Goal: Submit feedback/report problem

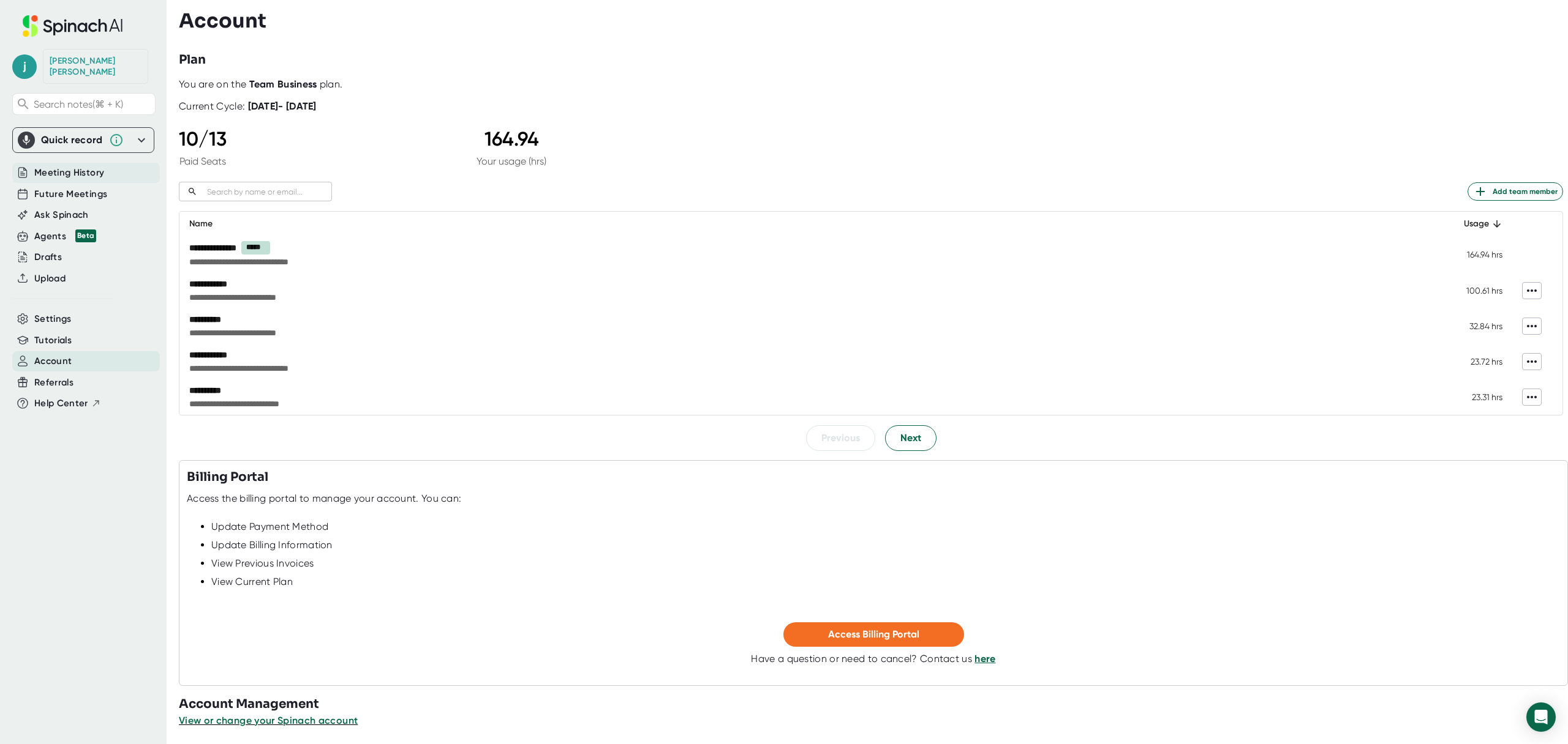
click at [88, 166] on span "Meeting History" at bounding box center [69, 173] width 70 height 14
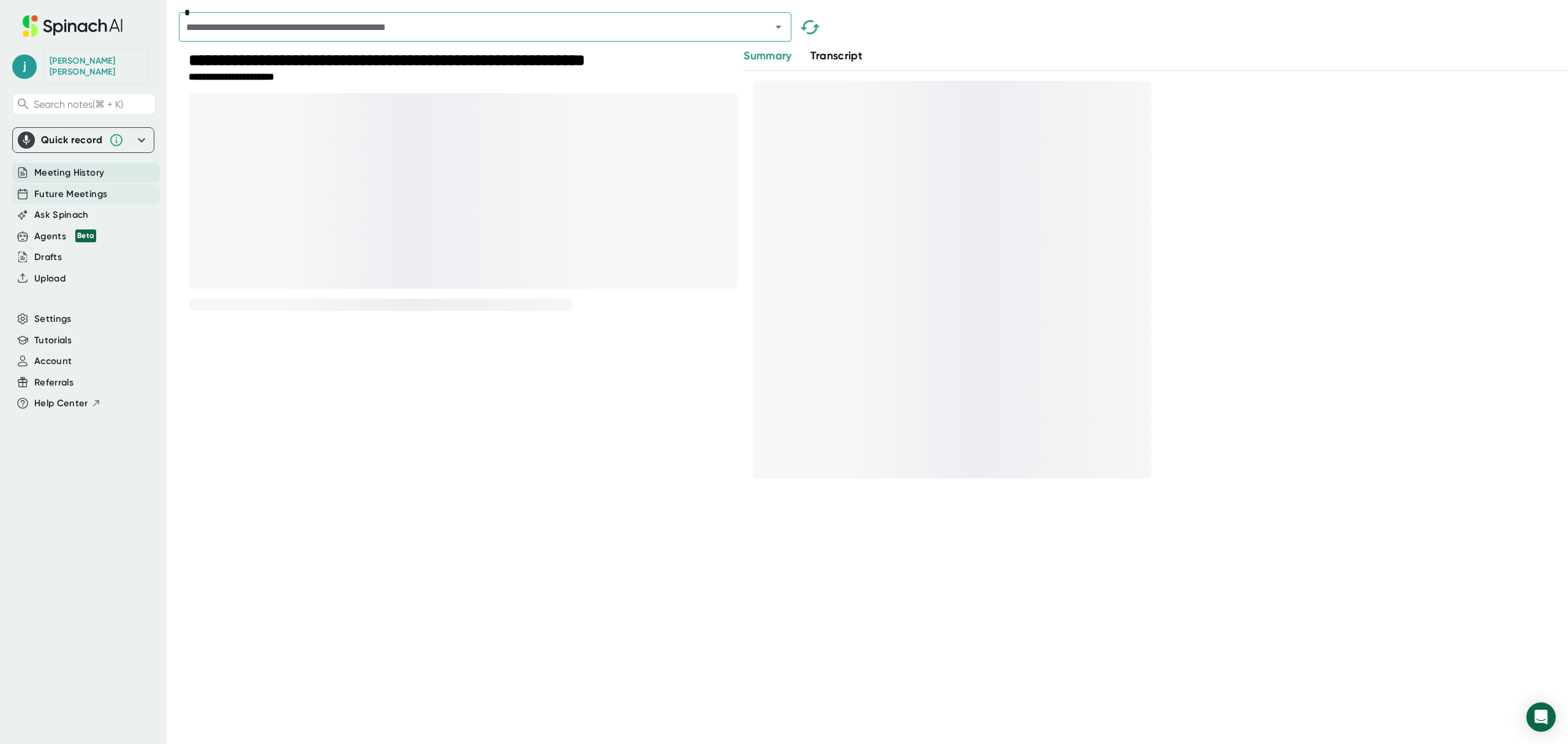
click at [83, 184] on div "Future Meetings" at bounding box center [86, 194] width 148 height 20
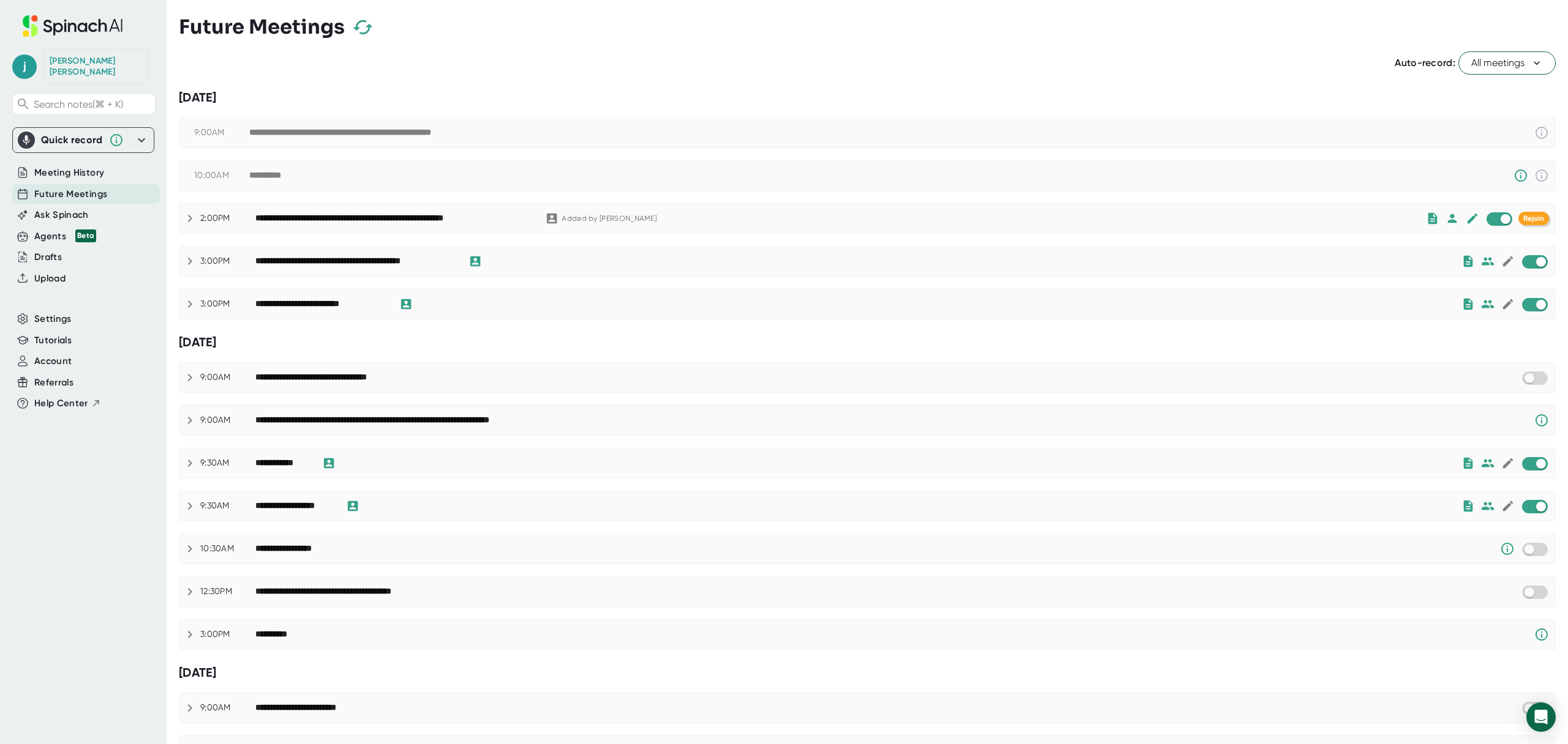
click at [1527, 213] on button "Rejoin" at bounding box center [1533, 218] width 31 height 13
click at [64, 397] on span "Help Center" at bounding box center [61, 404] width 54 height 14
checkbox input "false"
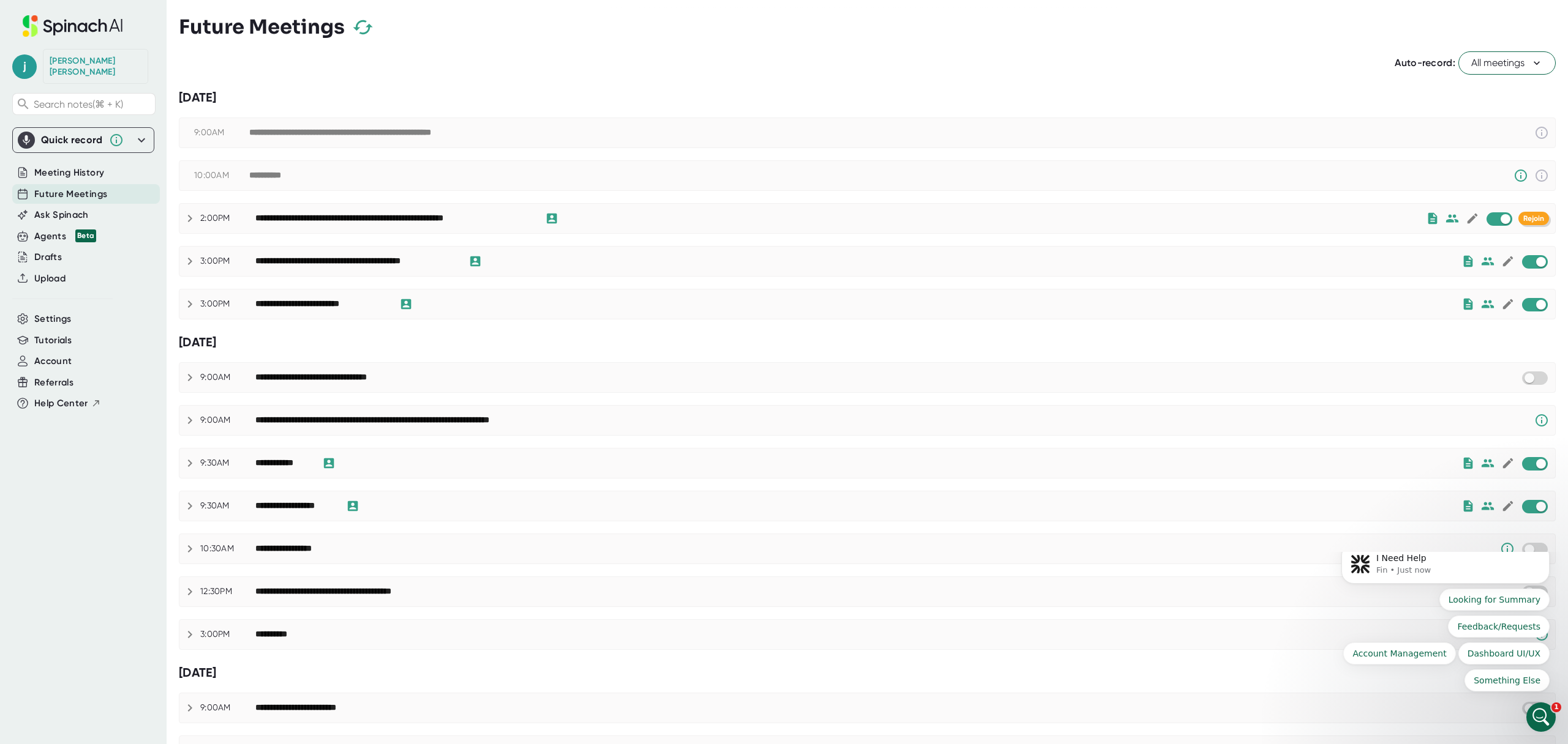
click at [1548, 713] on icon "Open Intercom Messenger" at bounding box center [1541, 717] width 20 height 20
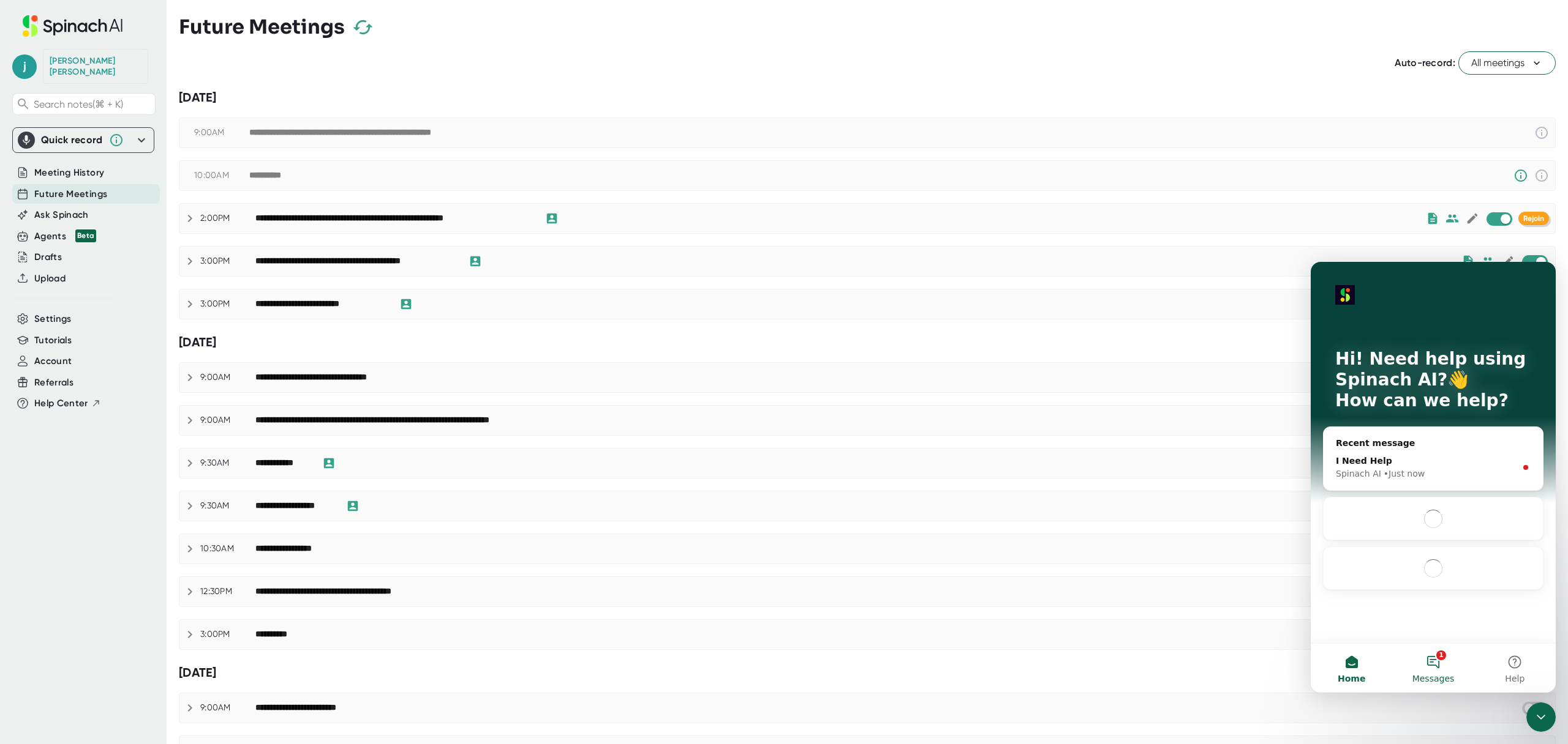
click at [1438, 660] on button "1 Messages" at bounding box center [1433, 668] width 81 height 49
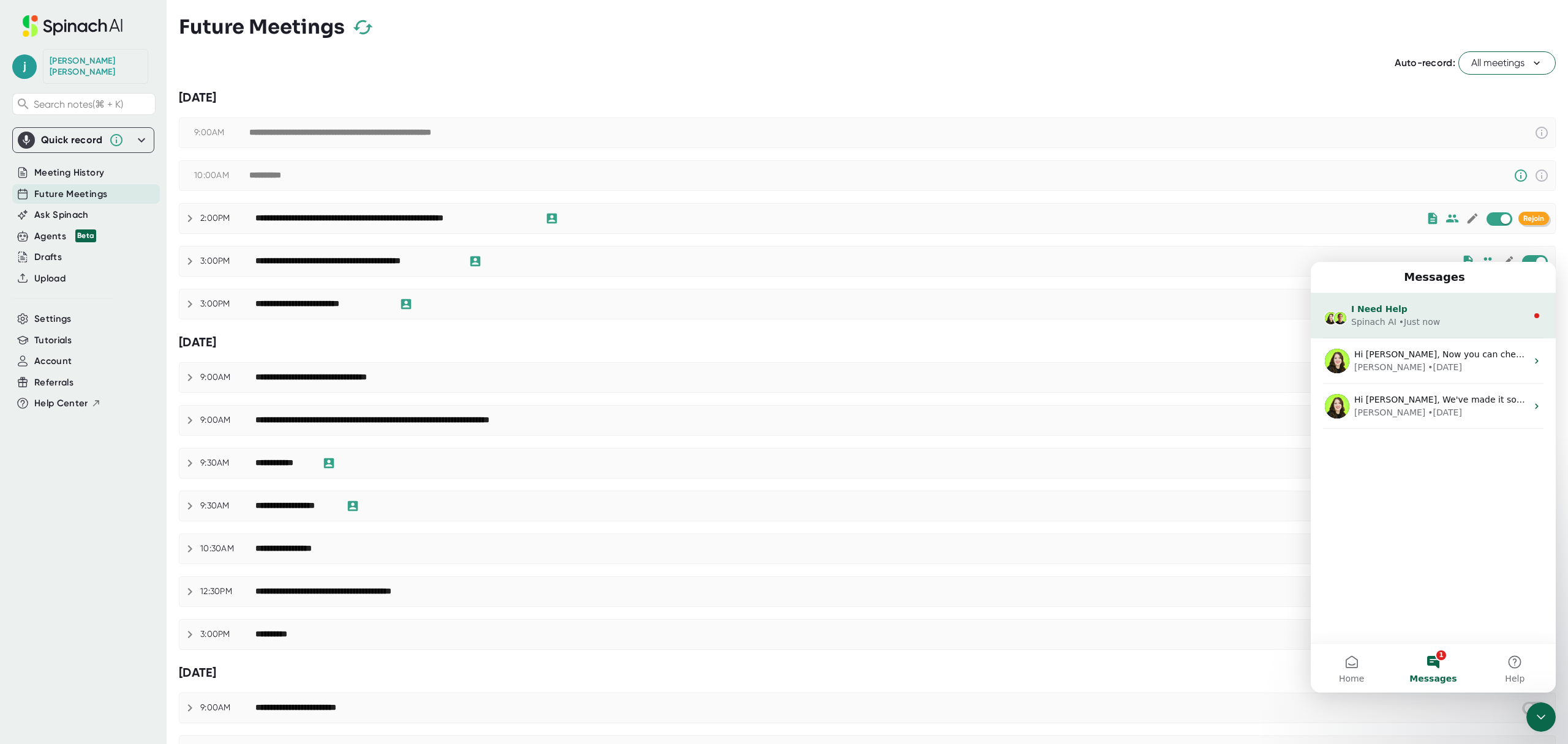
click at [1399, 325] on div "• Just now" at bounding box center [1419, 322] width 41 height 13
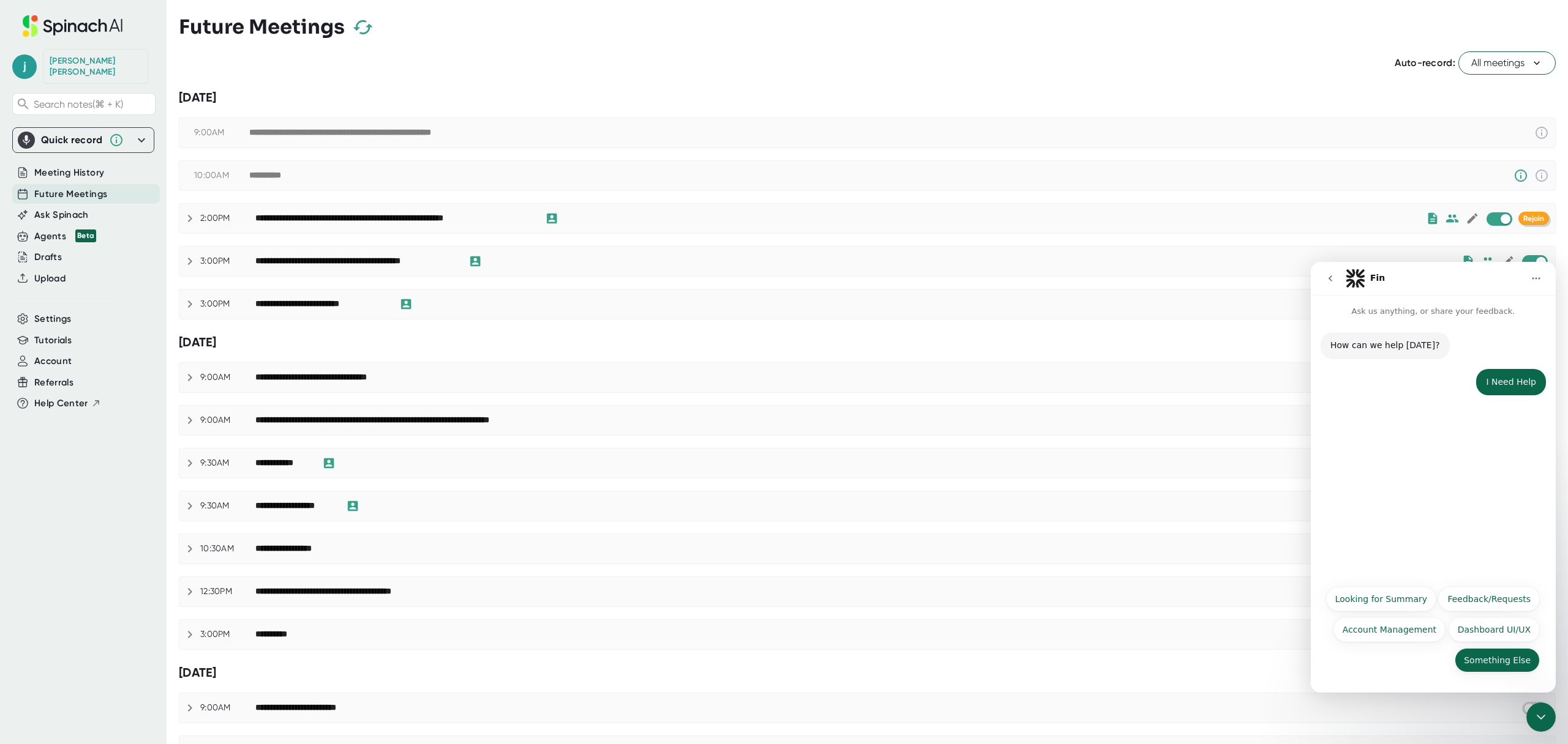
click at [1496, 665] on button "Something Else" at bounding box center [1497, 660] width 85 height 24
click at [1382, 640] on textarea "Message…" at bounding box center [1433, 647] width 224 height 21
click at [1510, 654] on textarea "We have a meeting that keeps dropping out" at bounding box center [1433, 647] width 224 height 21
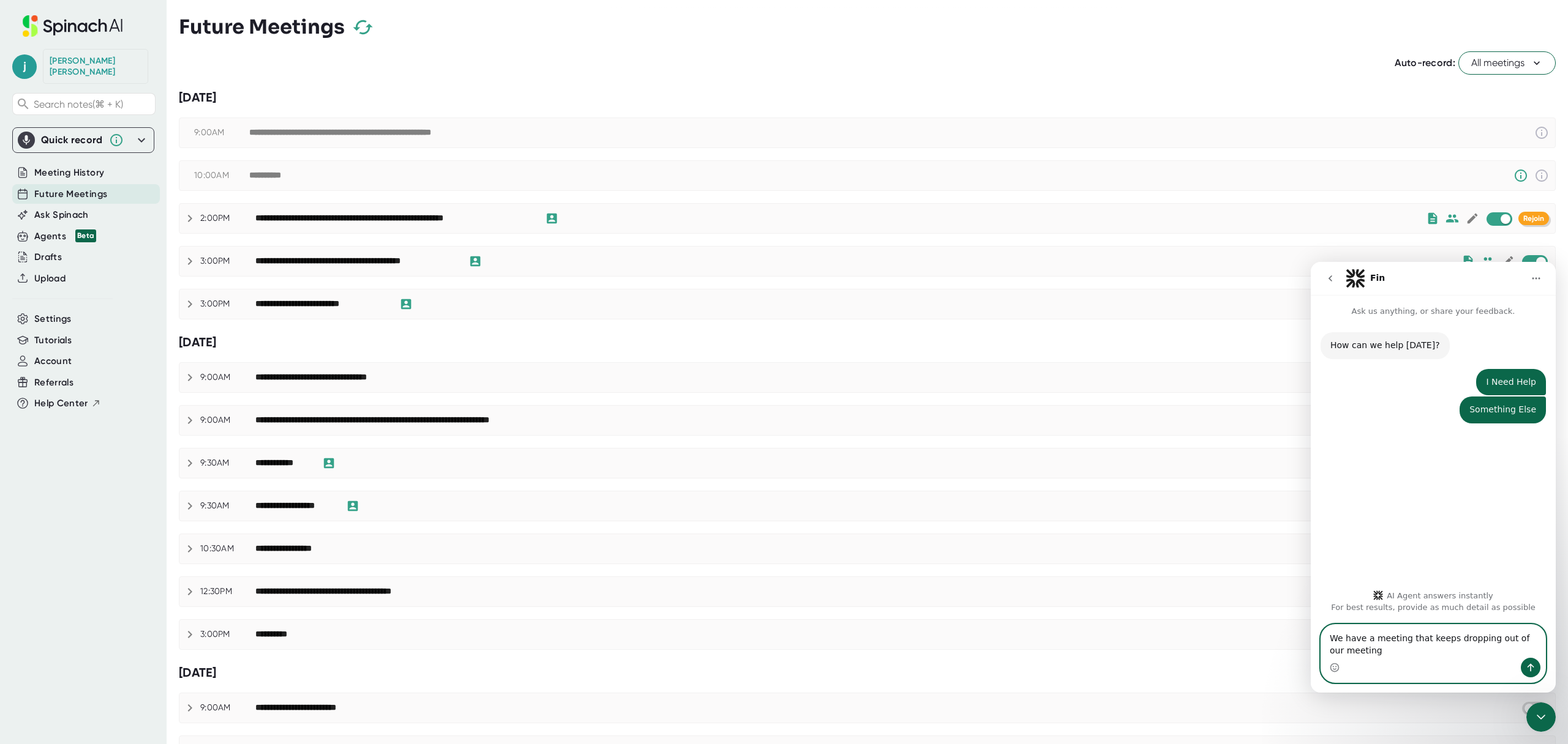
type textarea "We have a meeting that keeps dropping out of our meeting"
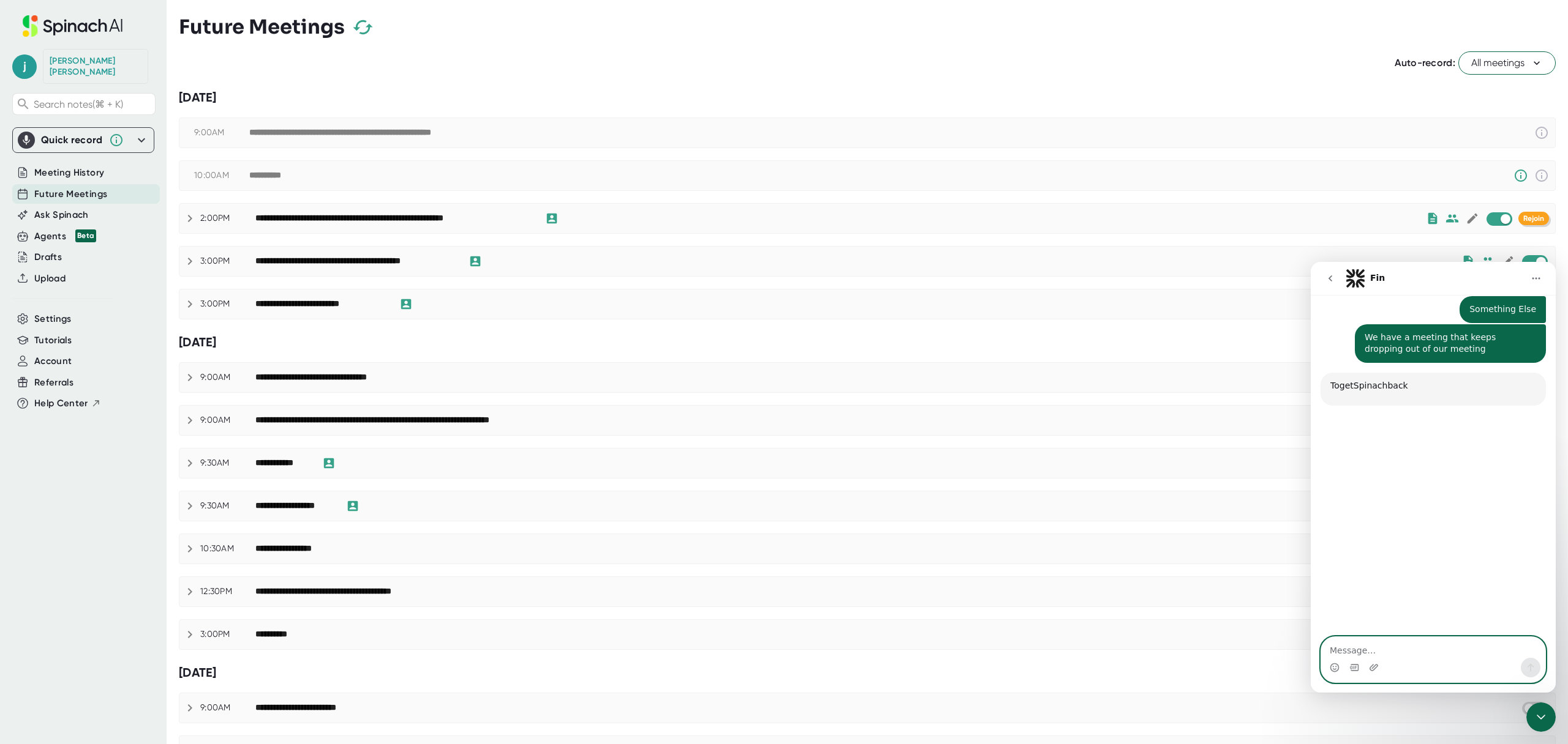
scroll to position [120, 0]
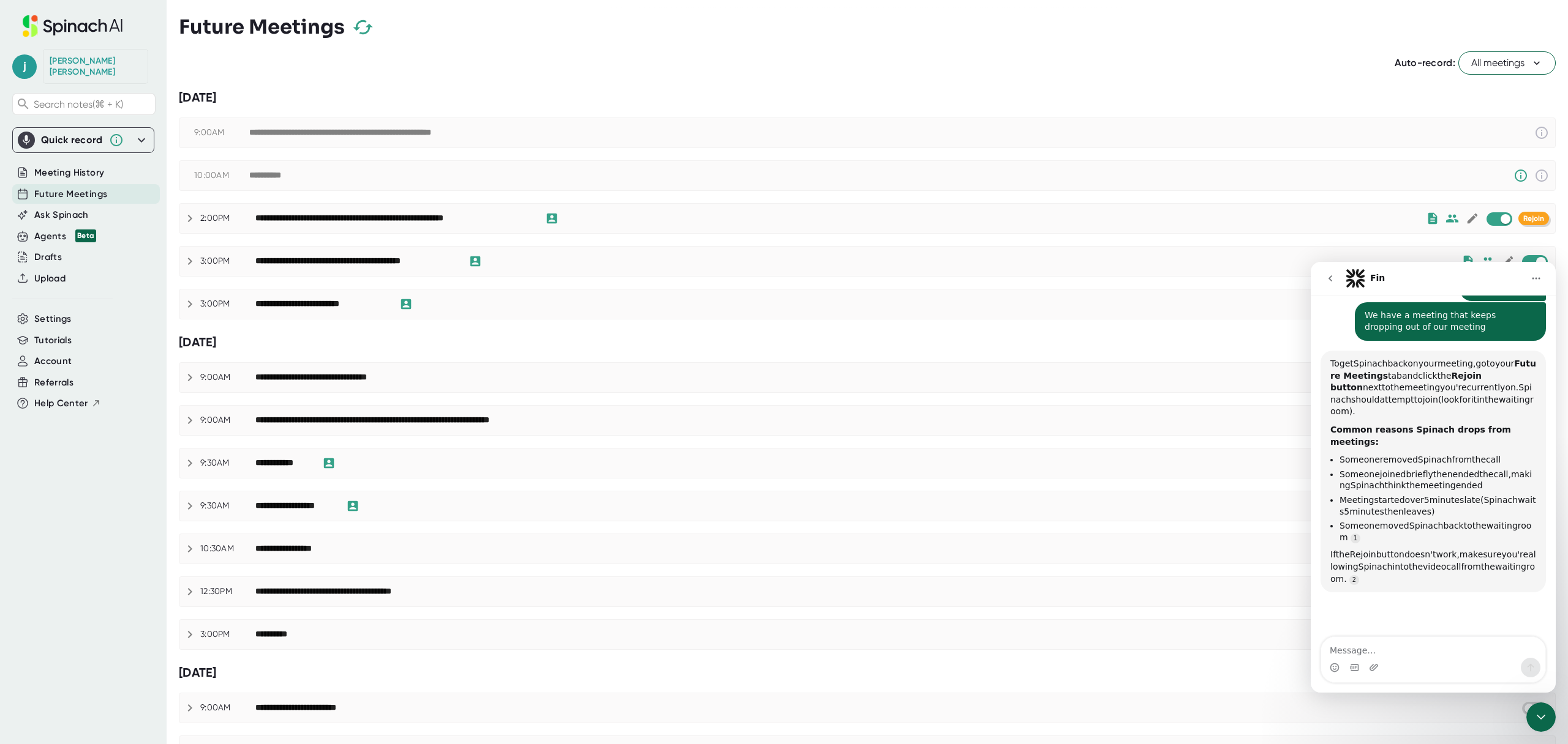
click at [1539, 282] on icon "Home" at bounding box center [1536, 279] width 10 height 10
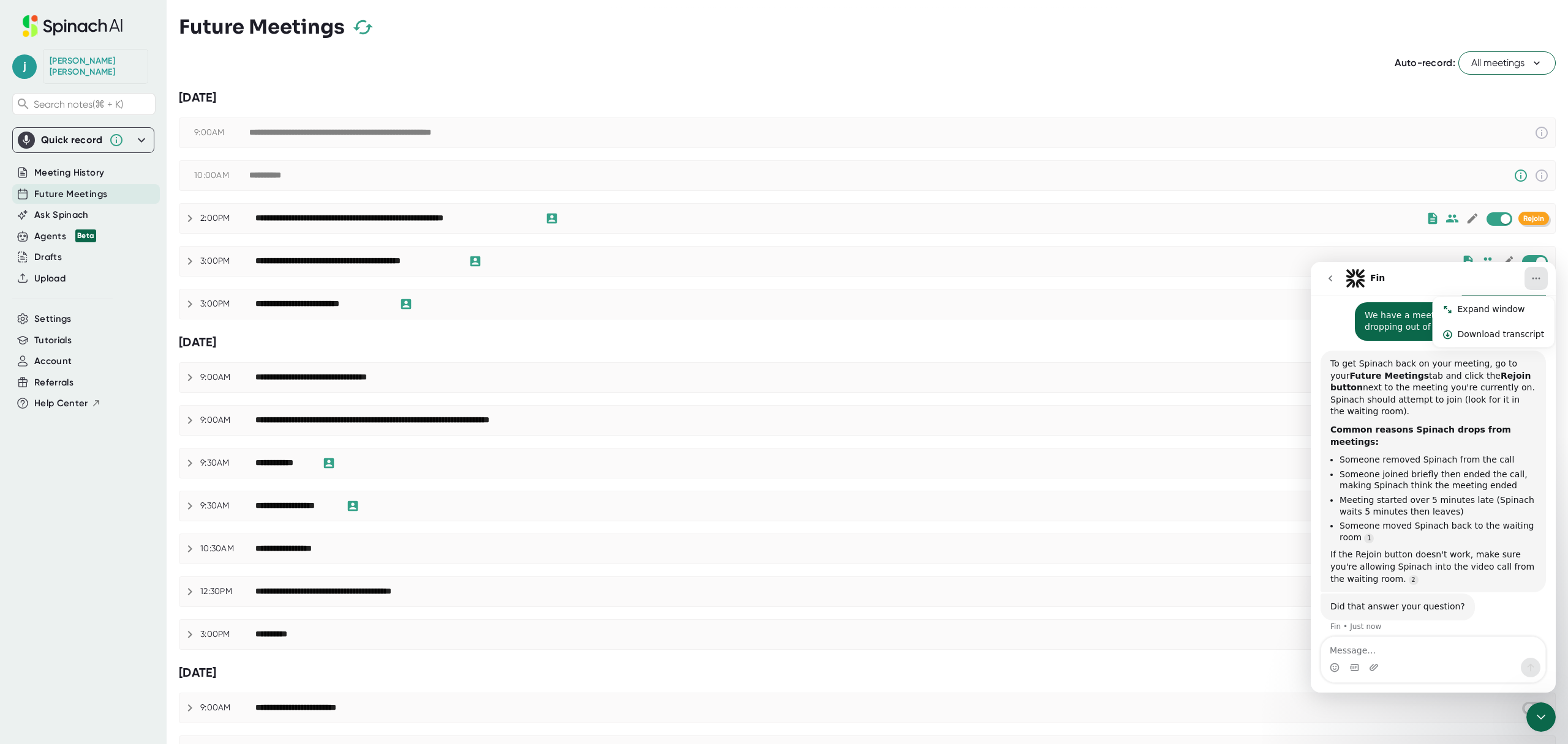
click at [779, 356] on div "**********" at bounding box center [867, 552] width 1377 height 1015
click at [52, 18] on icon at bounding box center [72, 26] width 164 height 21
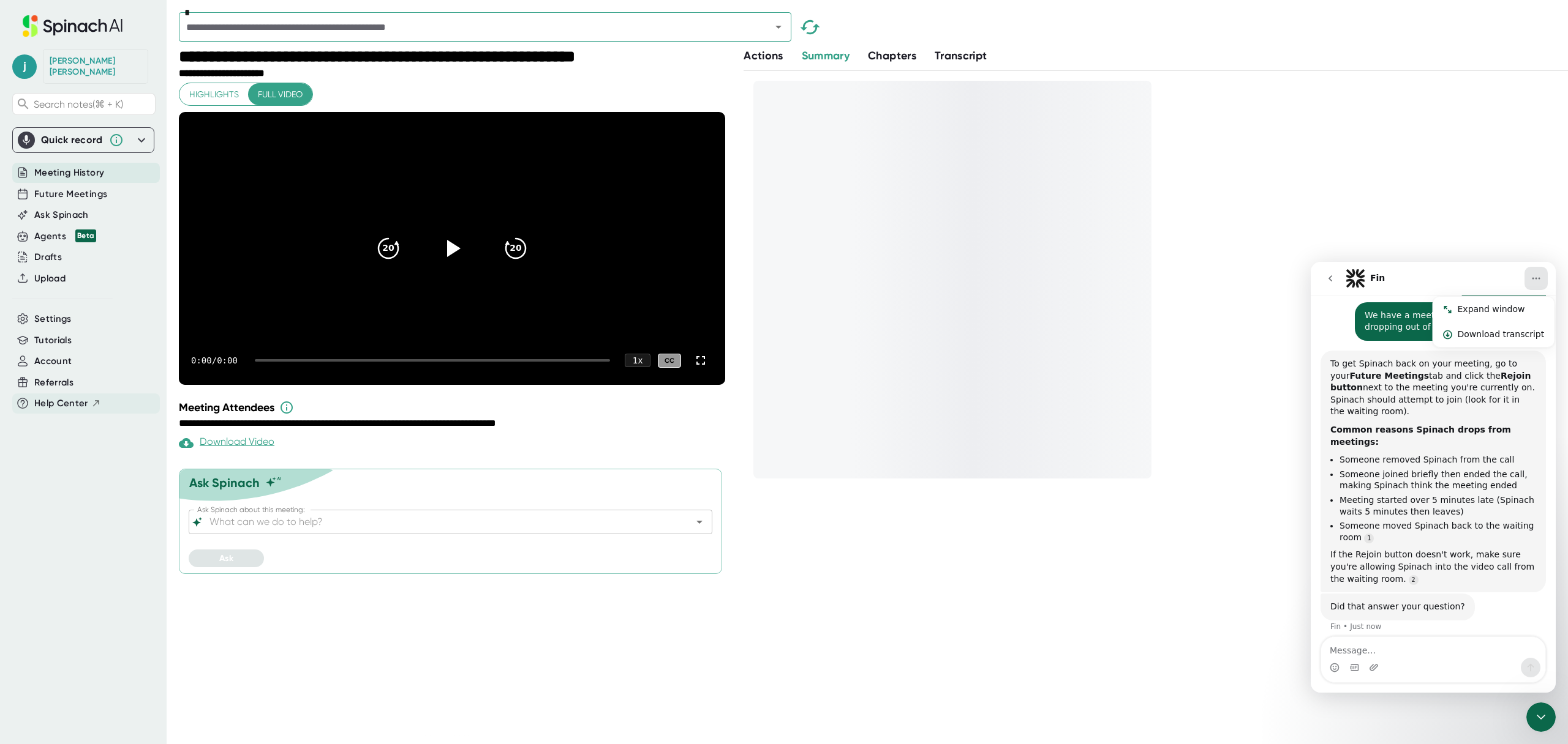
click at [77, 397] on span "Help Center" at bounding box center [61, 404] width 54 height 14
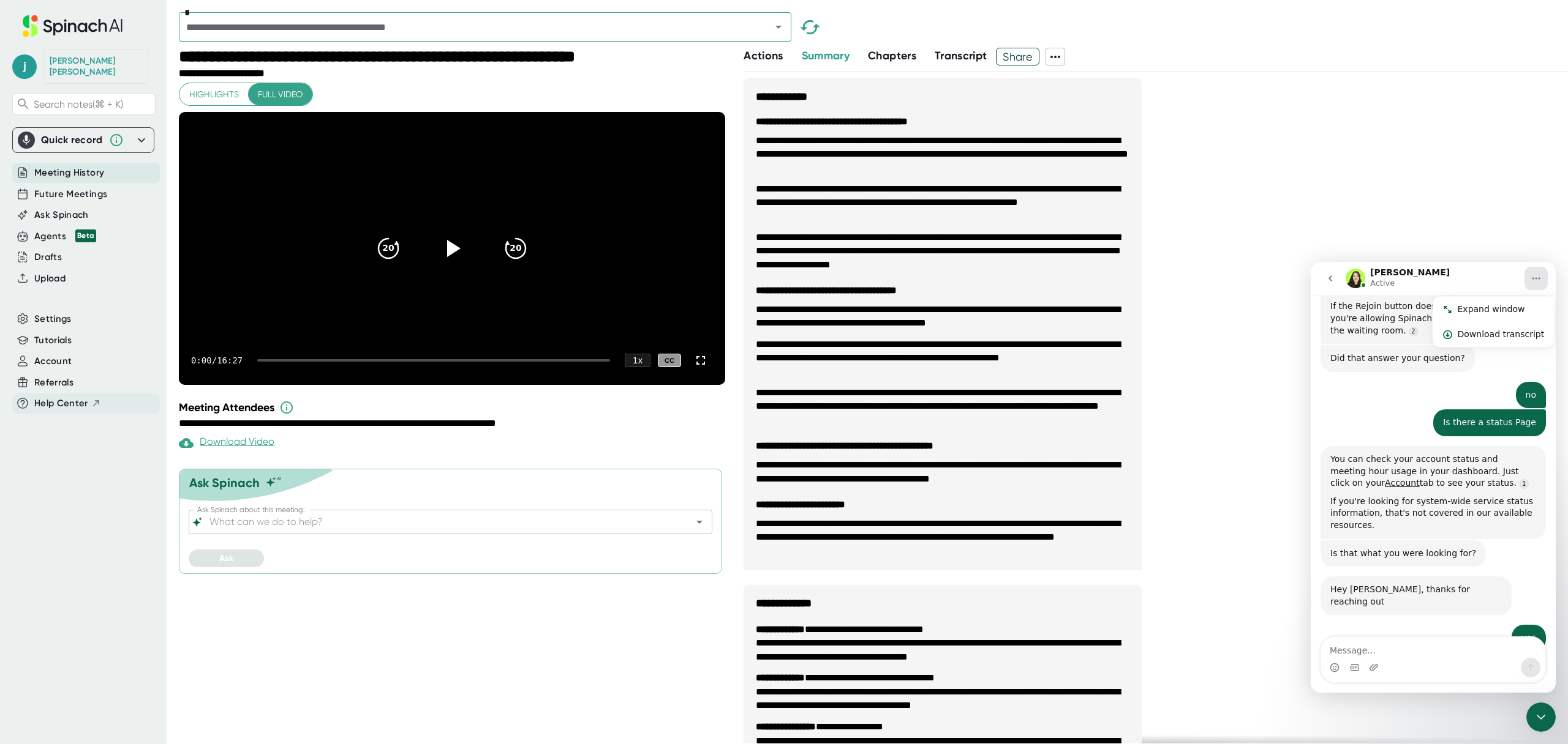
scroll to position [502, 0]
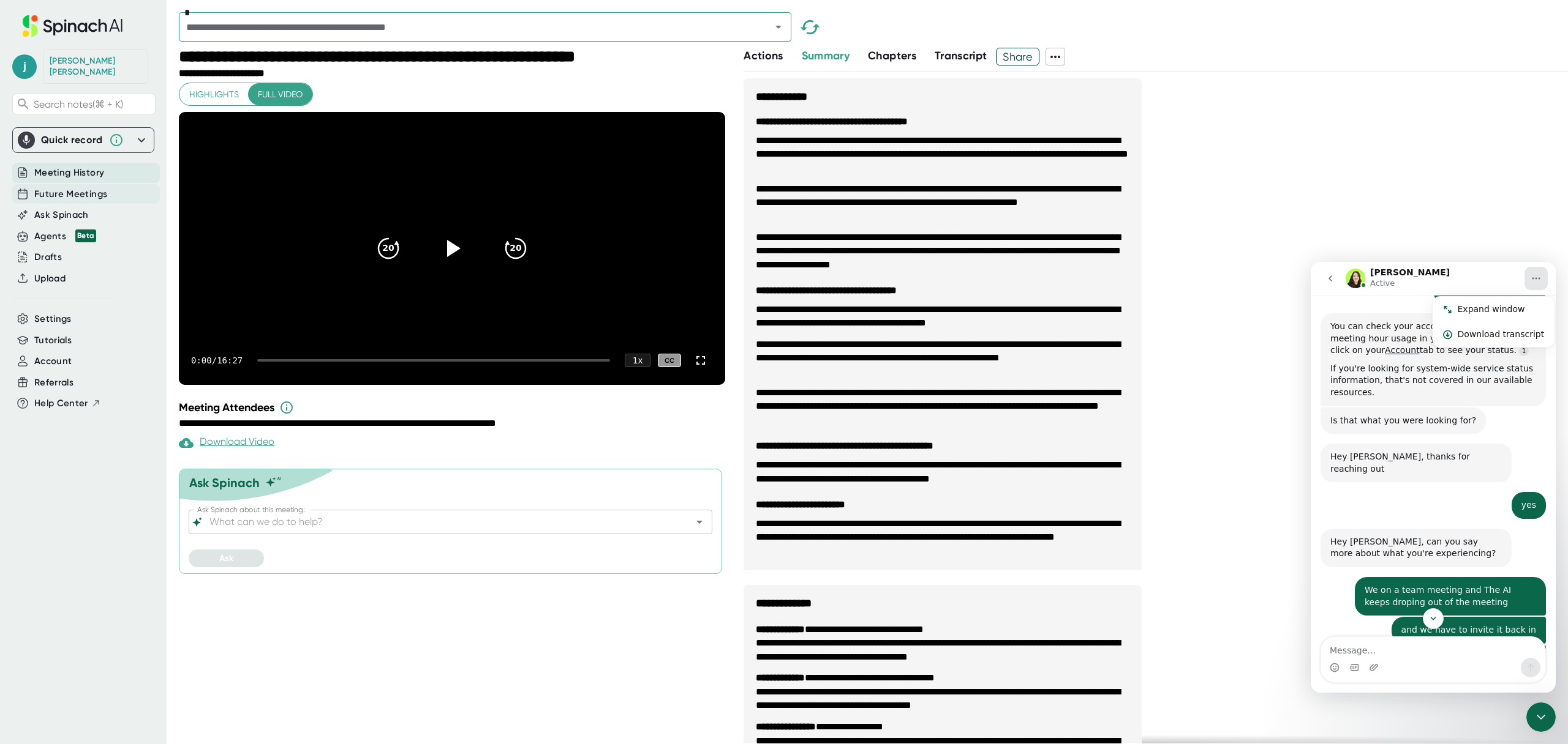
click at [97, 187] on span "Future Meetings" at bounding box center [70, 194] width 73 height 14
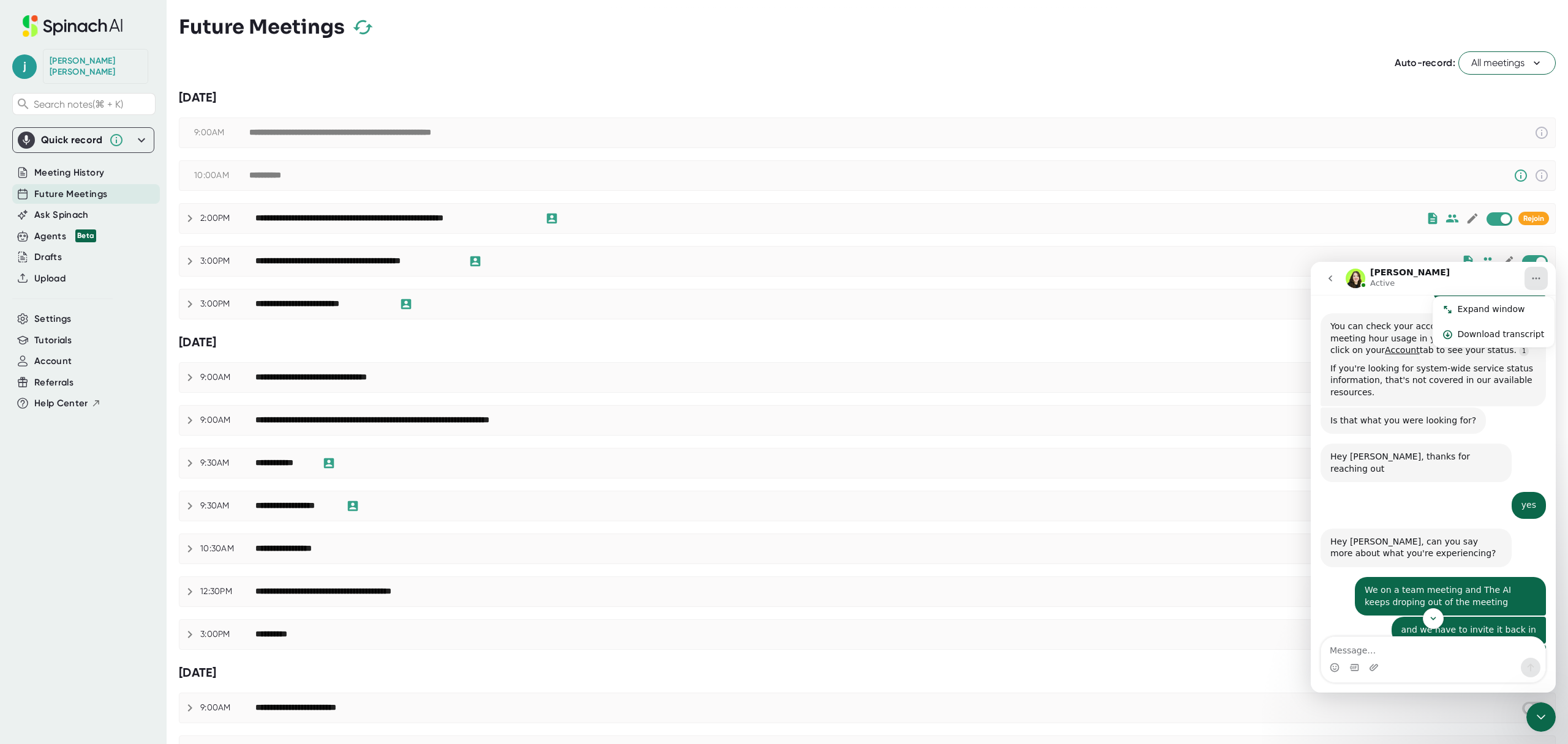
click at [188, 216] on icon at bounding box center [189, 218] width 15 height 15
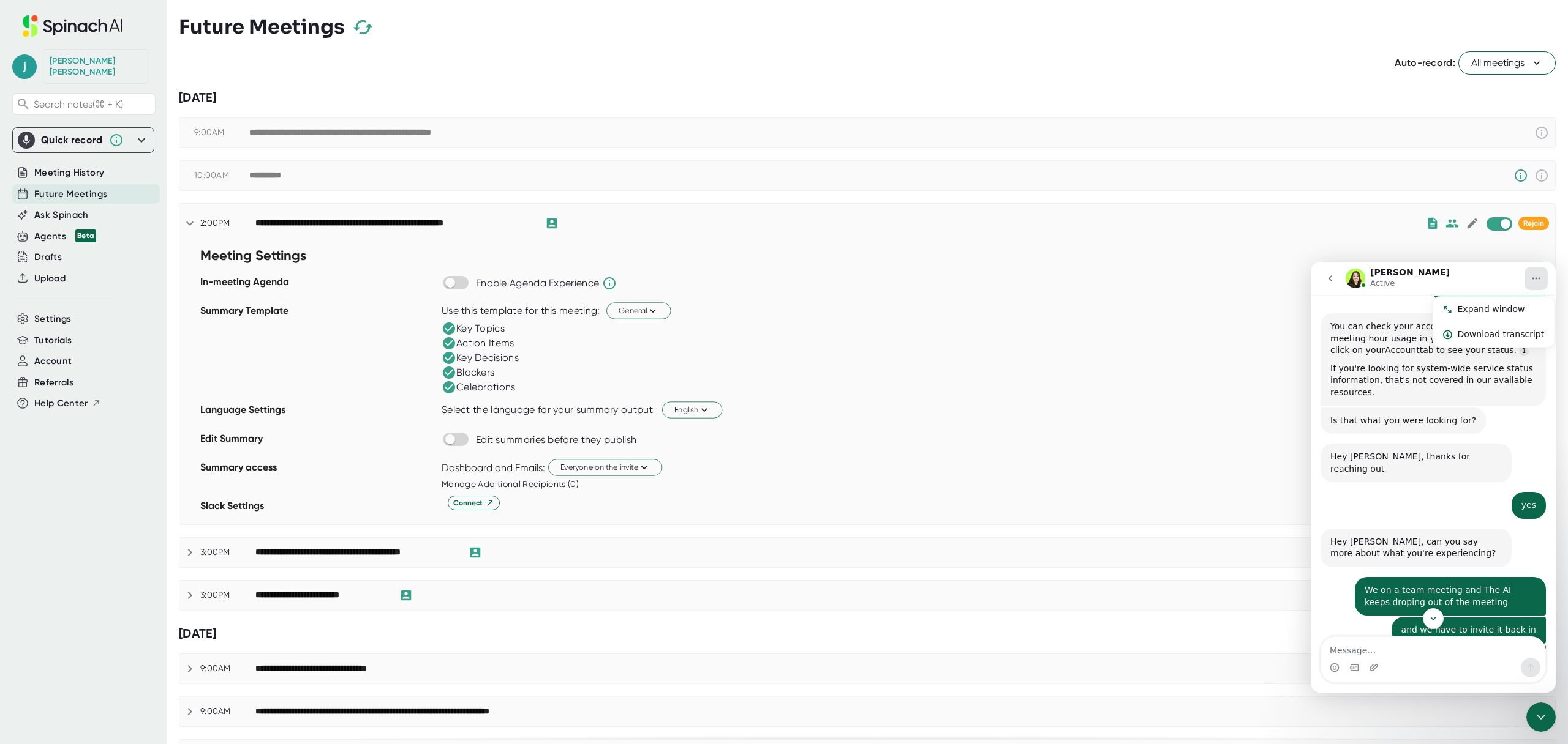
drag, startPoint x: 254, startPoint y: 219, endPoint x: 520, endPoint y: 224, distance: 266.0
click at [511, 224] on div "**********" at bounding box center [867, 223] width 1375 height 15
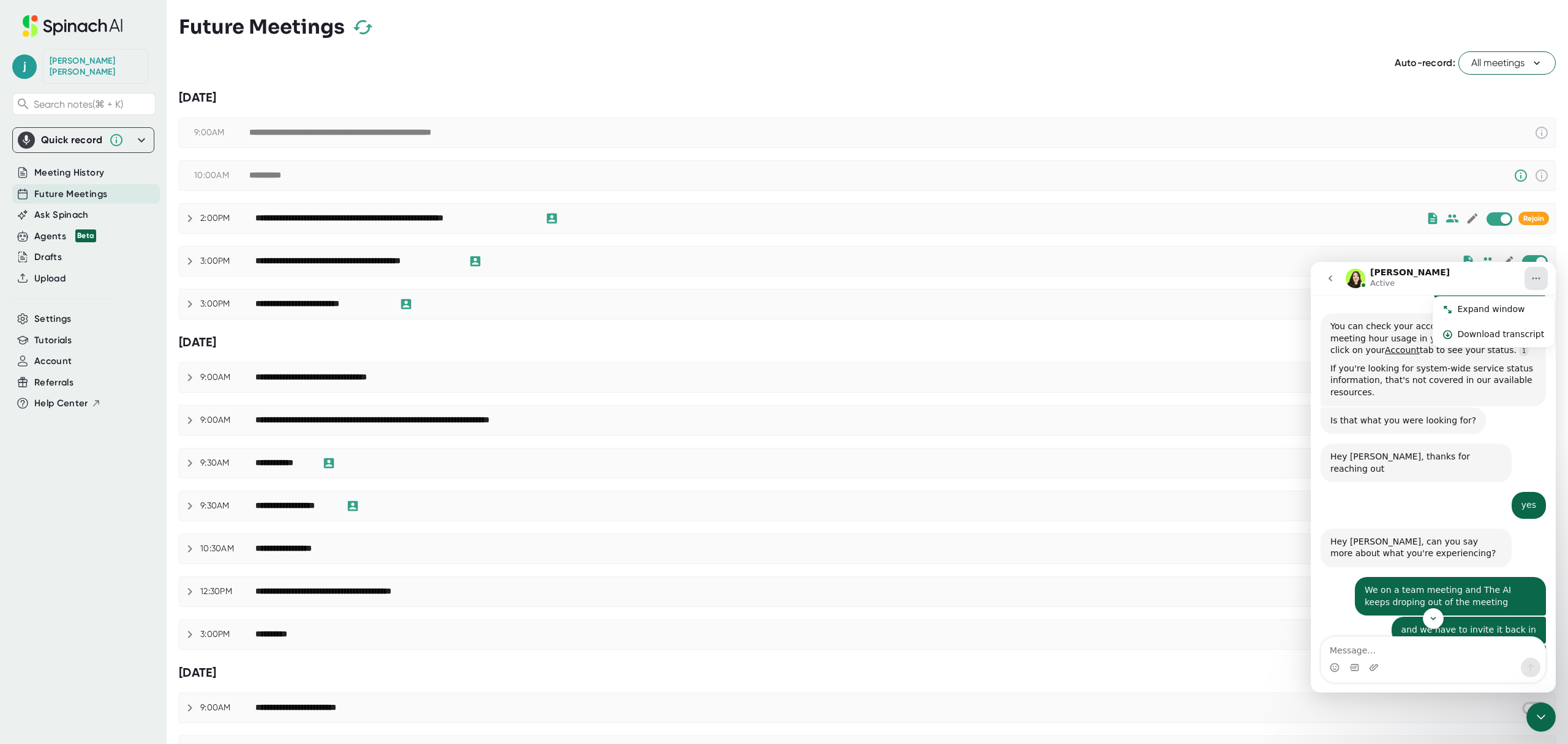
drag, startPoint x: 531, startPoint y: 218, endPoint x: 294, endPoint y: 214, distance: 237.0
click at [294, 214] on div "**********" at bounding box center [394, 218] width 277 height 11
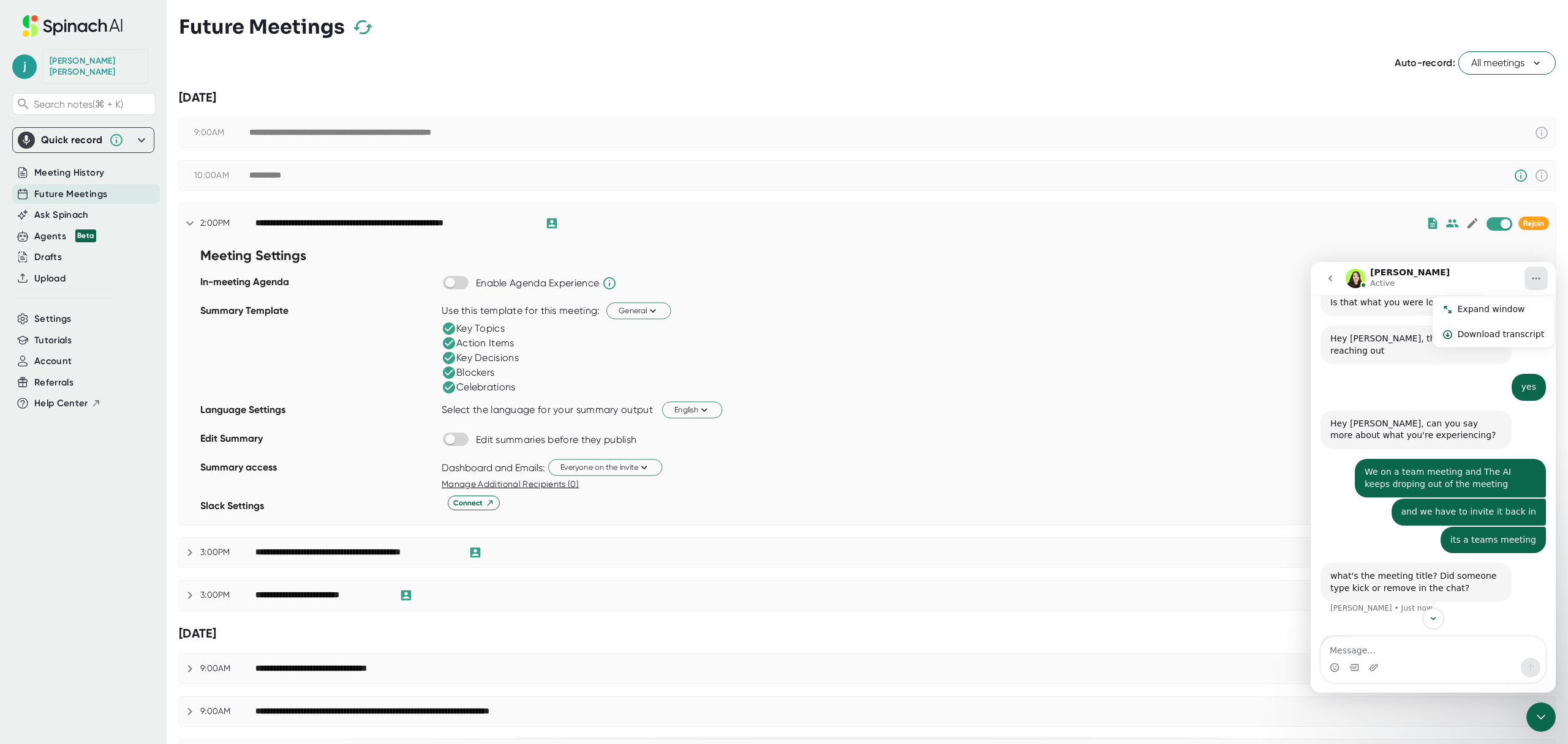
scroll to position [588, 0]
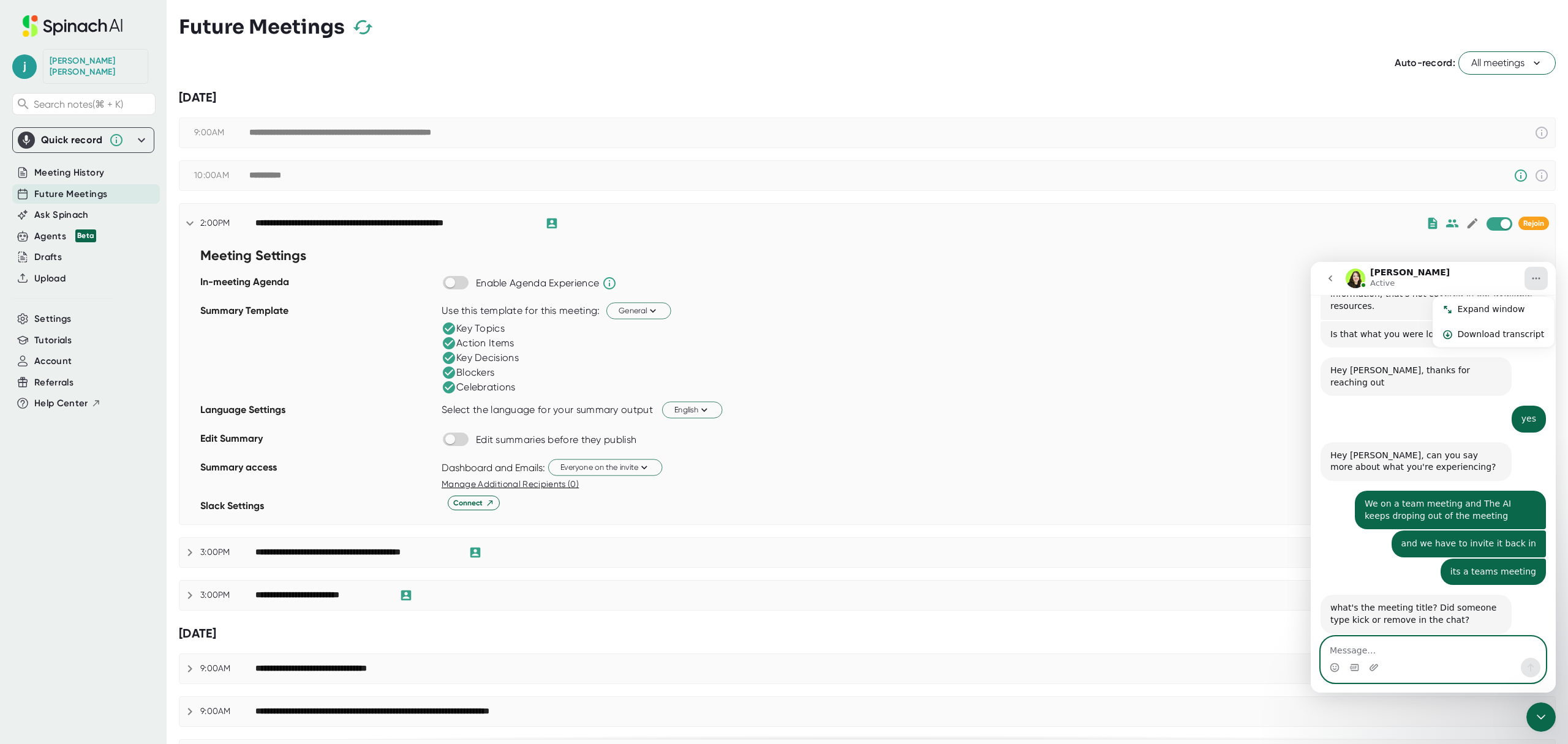
click at [1375, 651] on textarea "Message…" at bounding box center [1433, 647] width 224 height 21
type textarea "Nope"
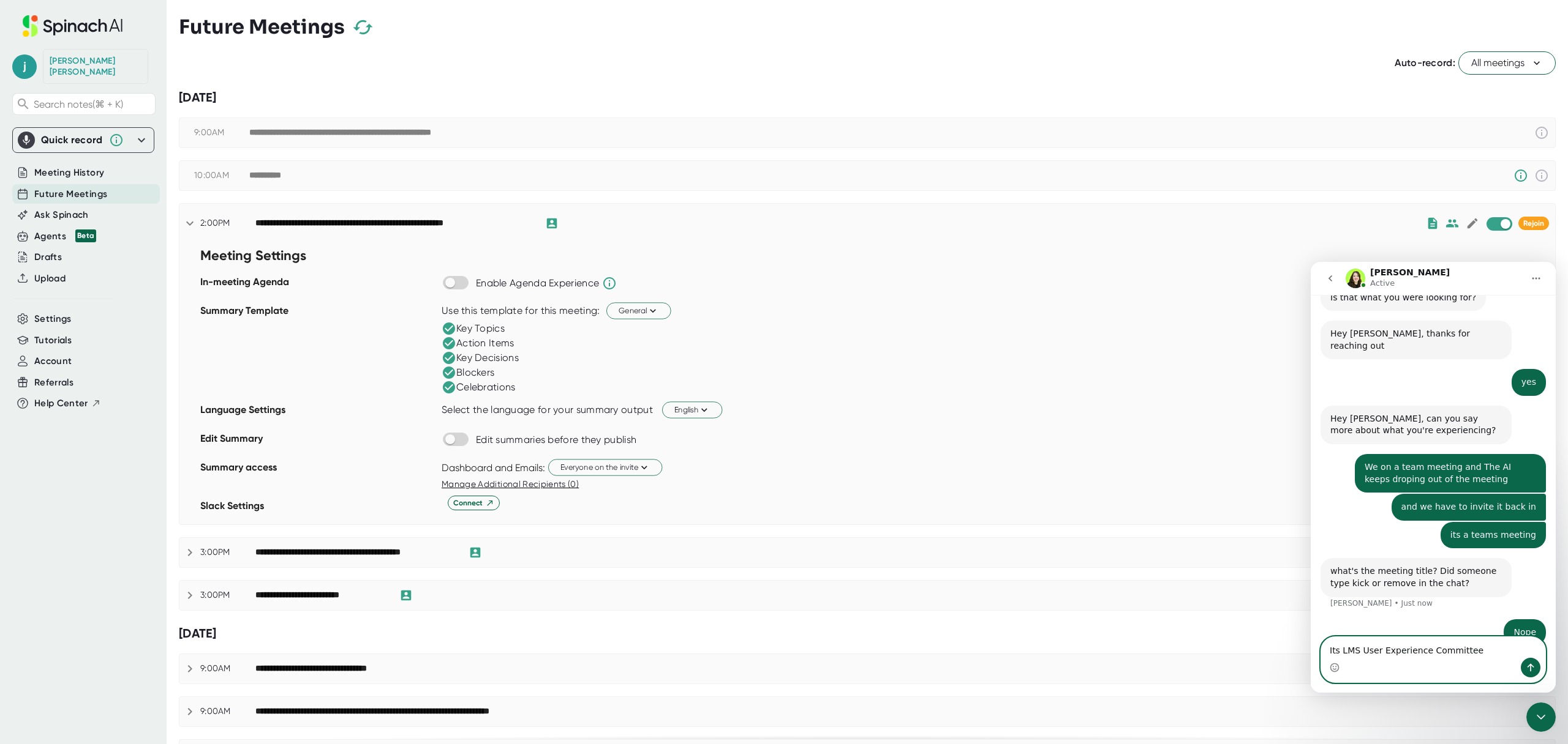
type textarea "Its LMS User Experience Committee"
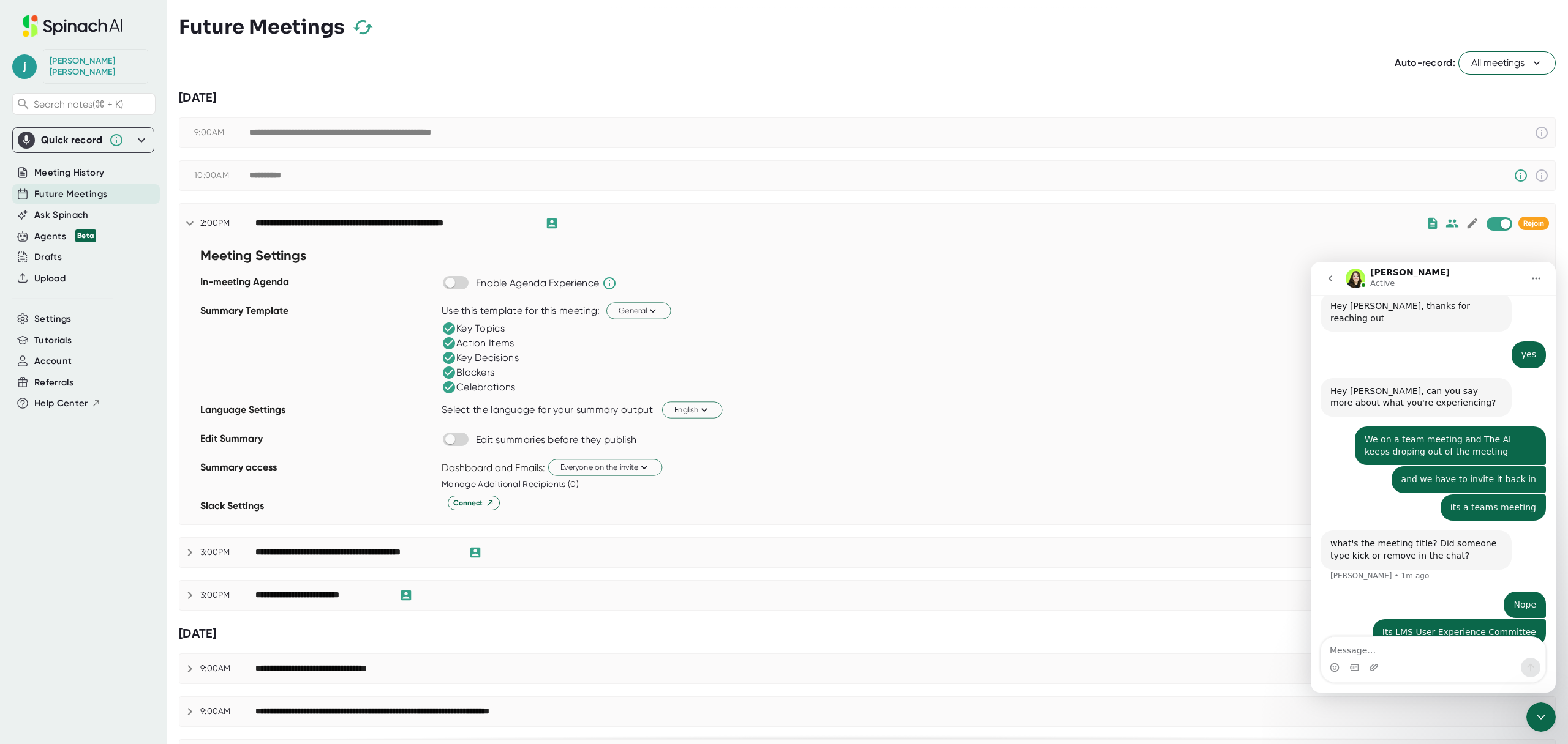
scroll to position [699, 0]
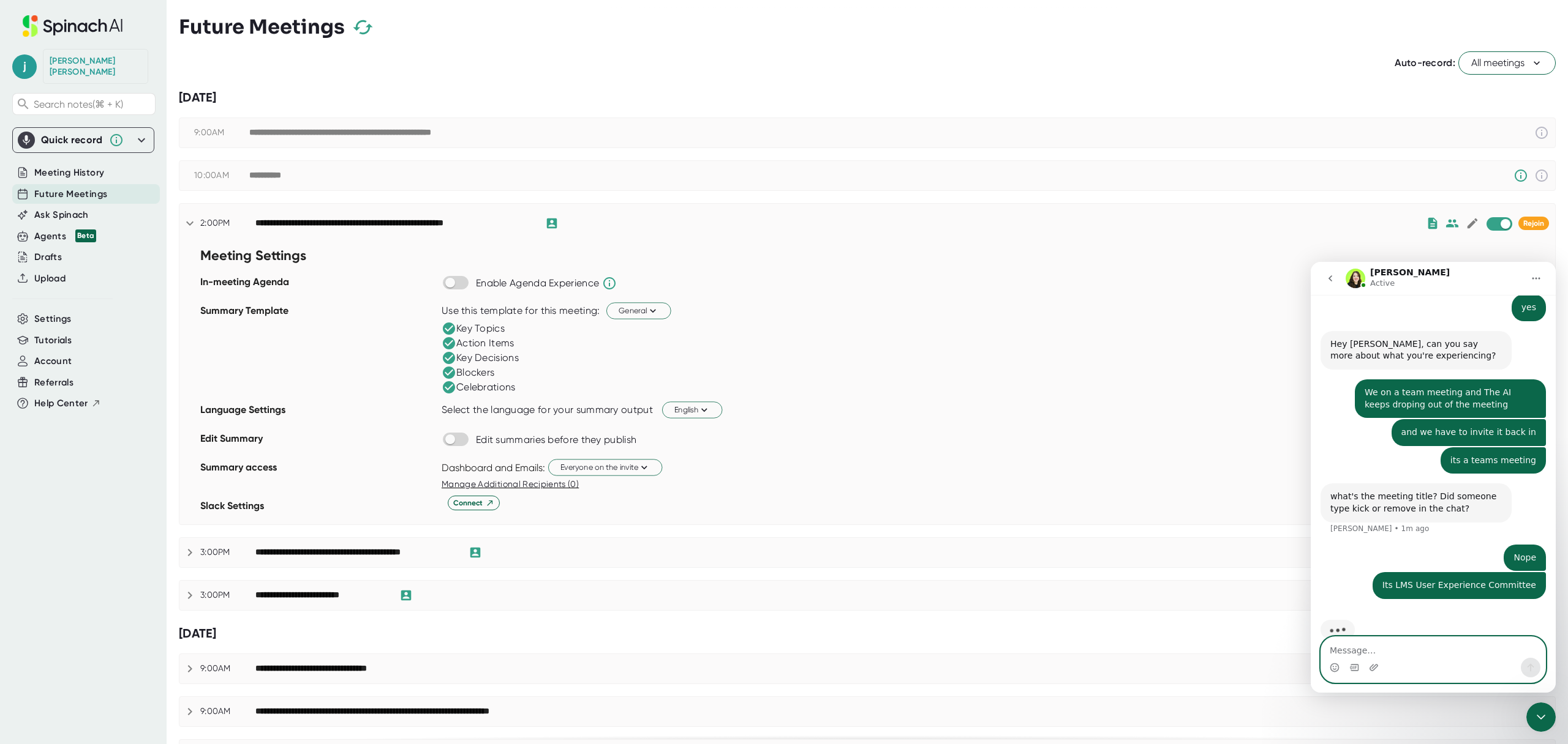
click at [1367, 652] on textarea "Message…" at bounding box center [1433, 647] width 224 height 21
paste textarea "Message…"
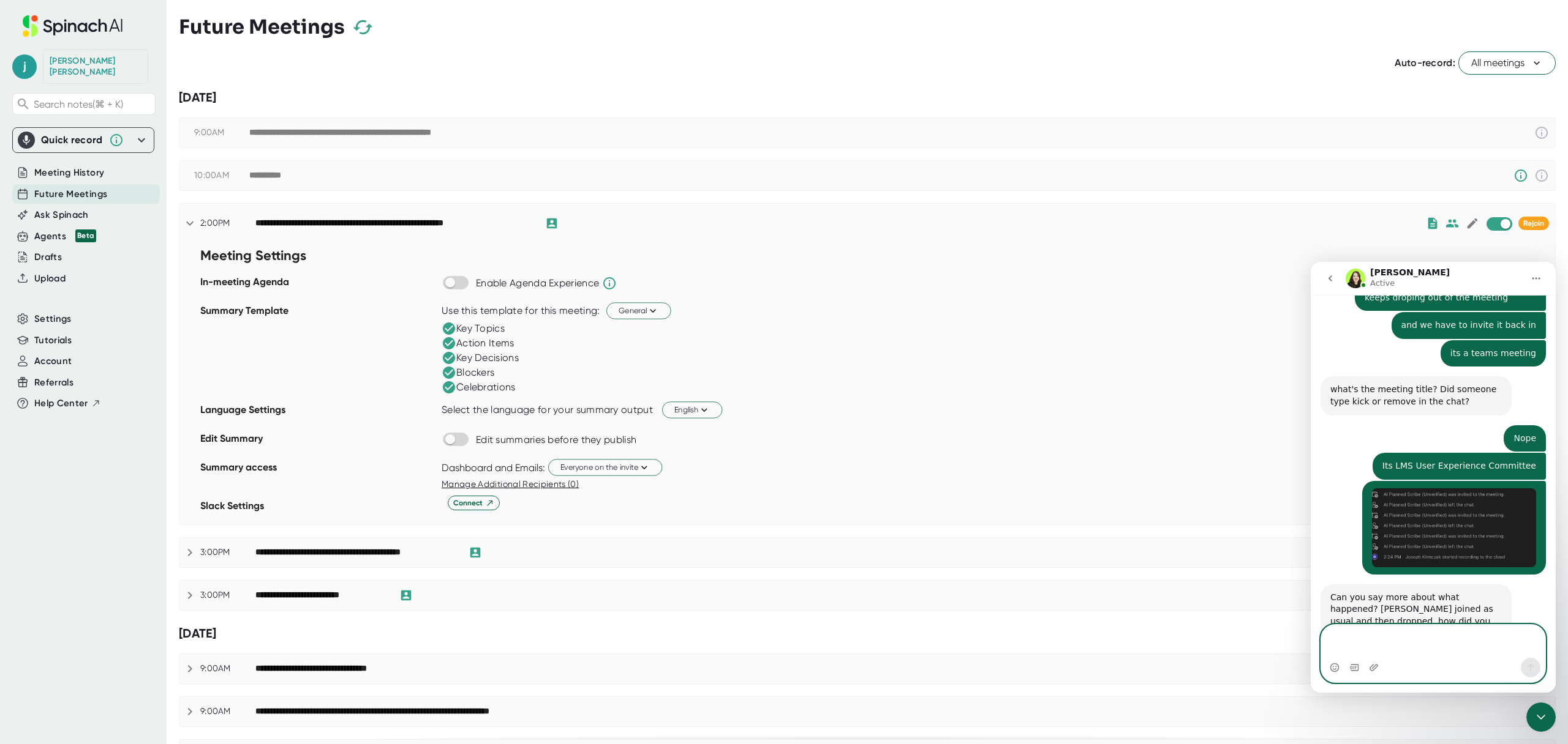
scroll to position [820, 0]
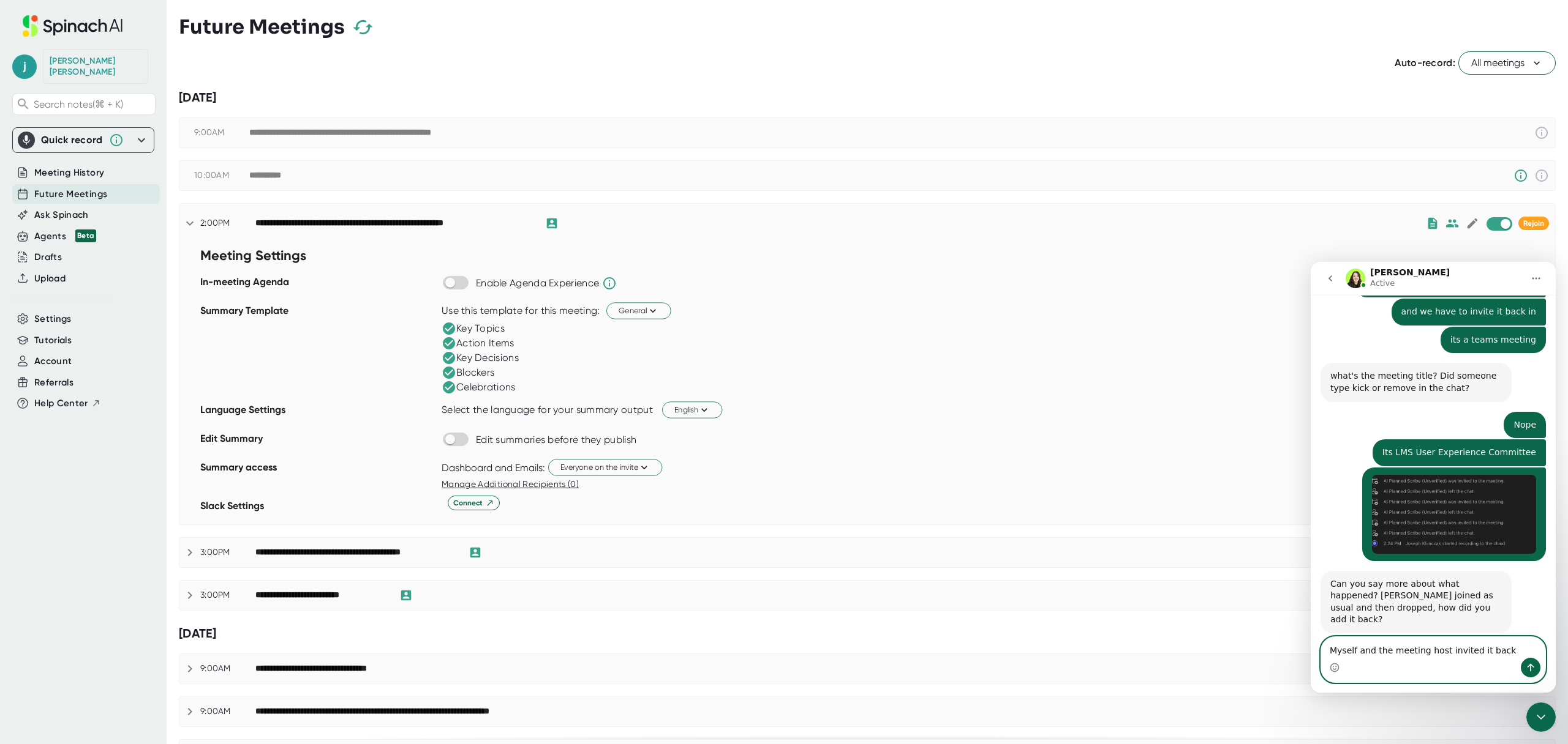
type textarea "Myself and the meeting host invited it back"
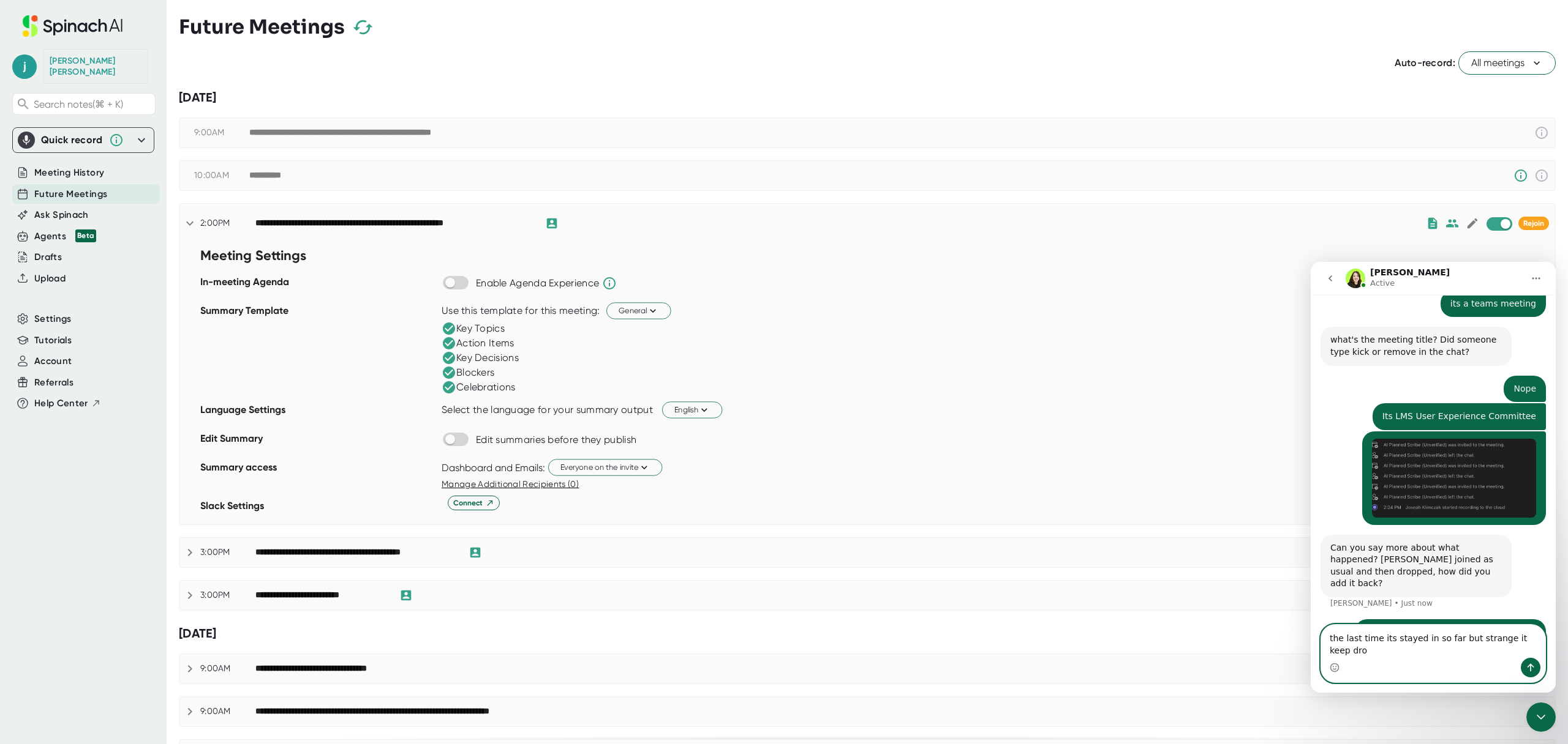
scroll to position [868, 0]
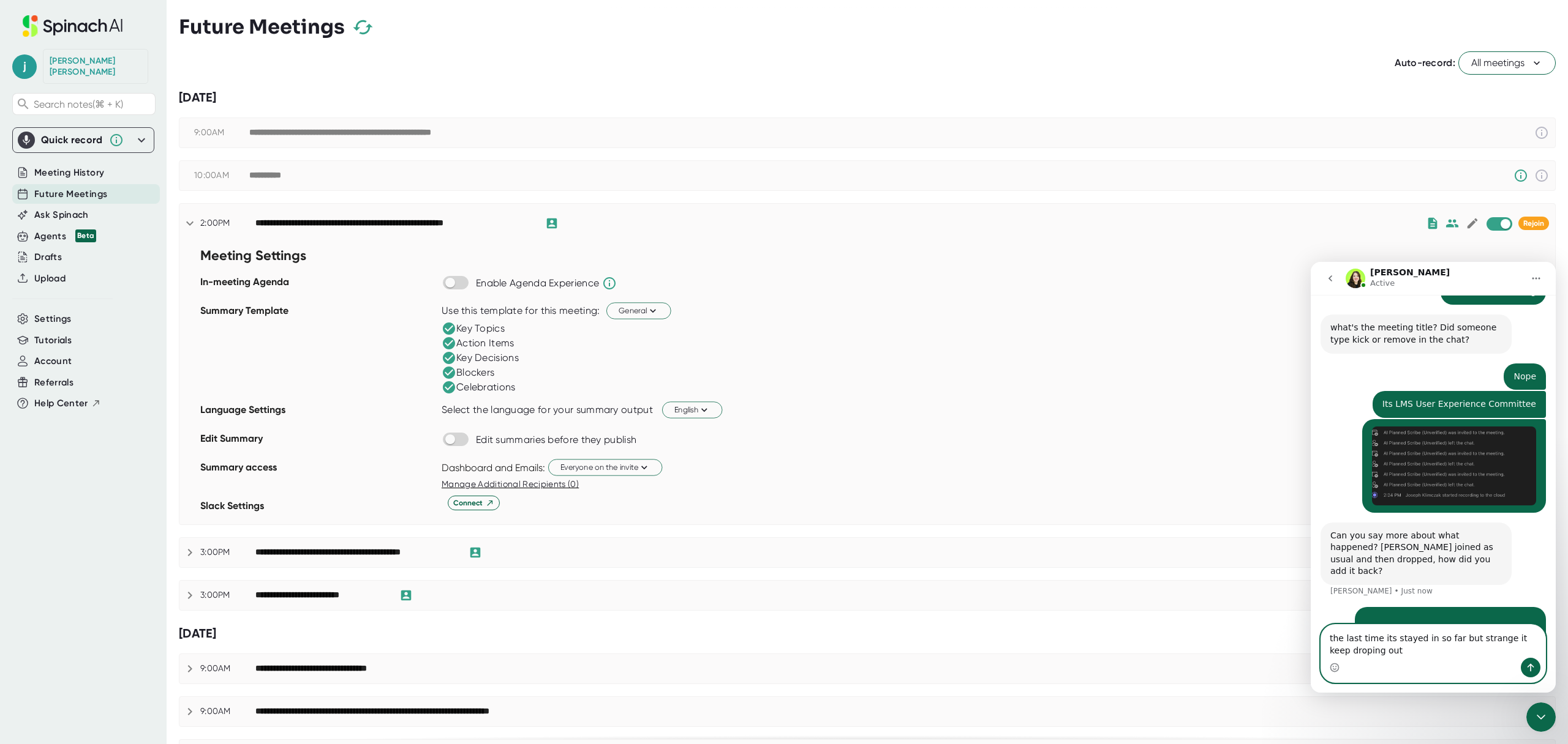
type textarea "the last time its stayed in so far but strange it keep droping out"
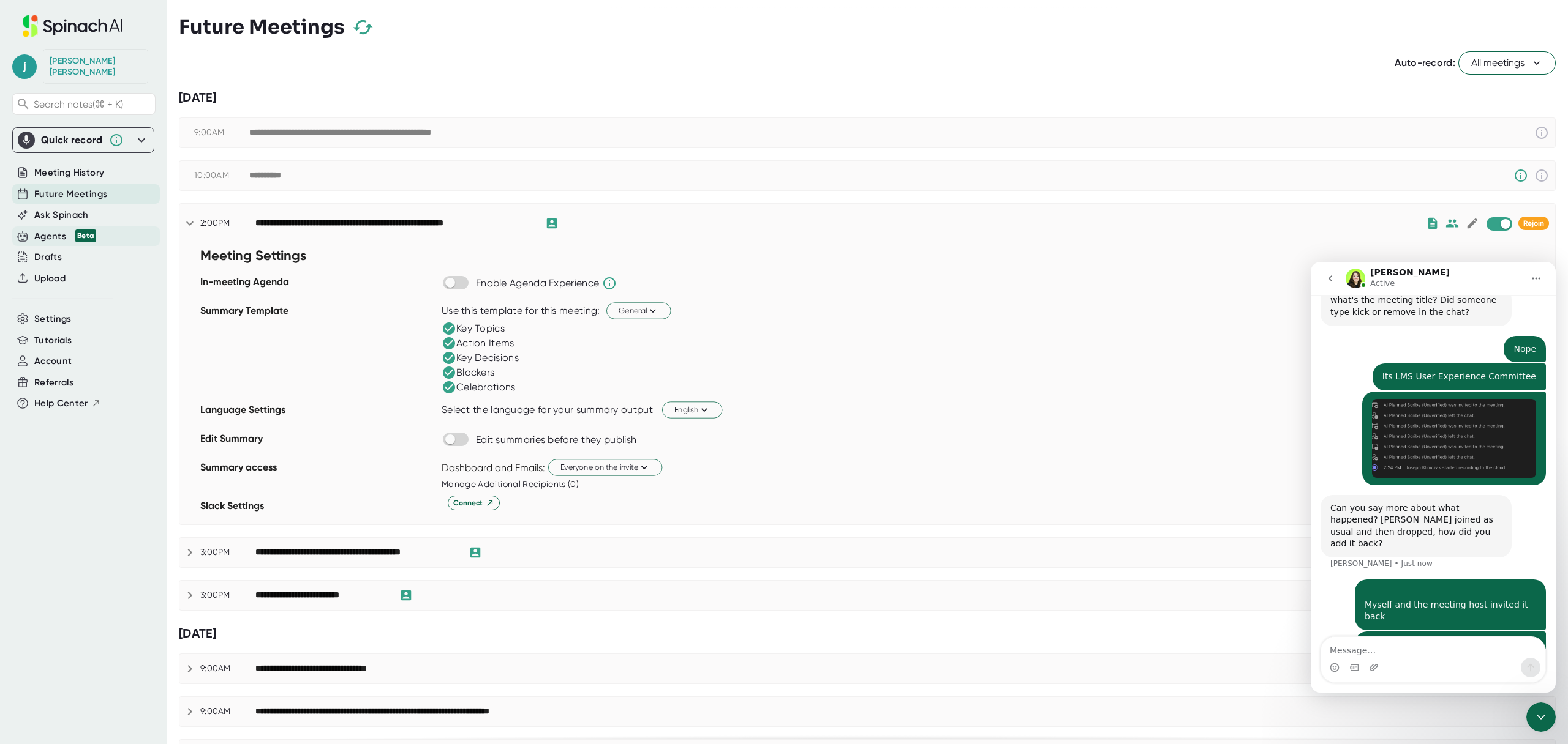
click at [35, 226] on div "Agents Beta" at bounding box center [86, 236] width 148 height 20
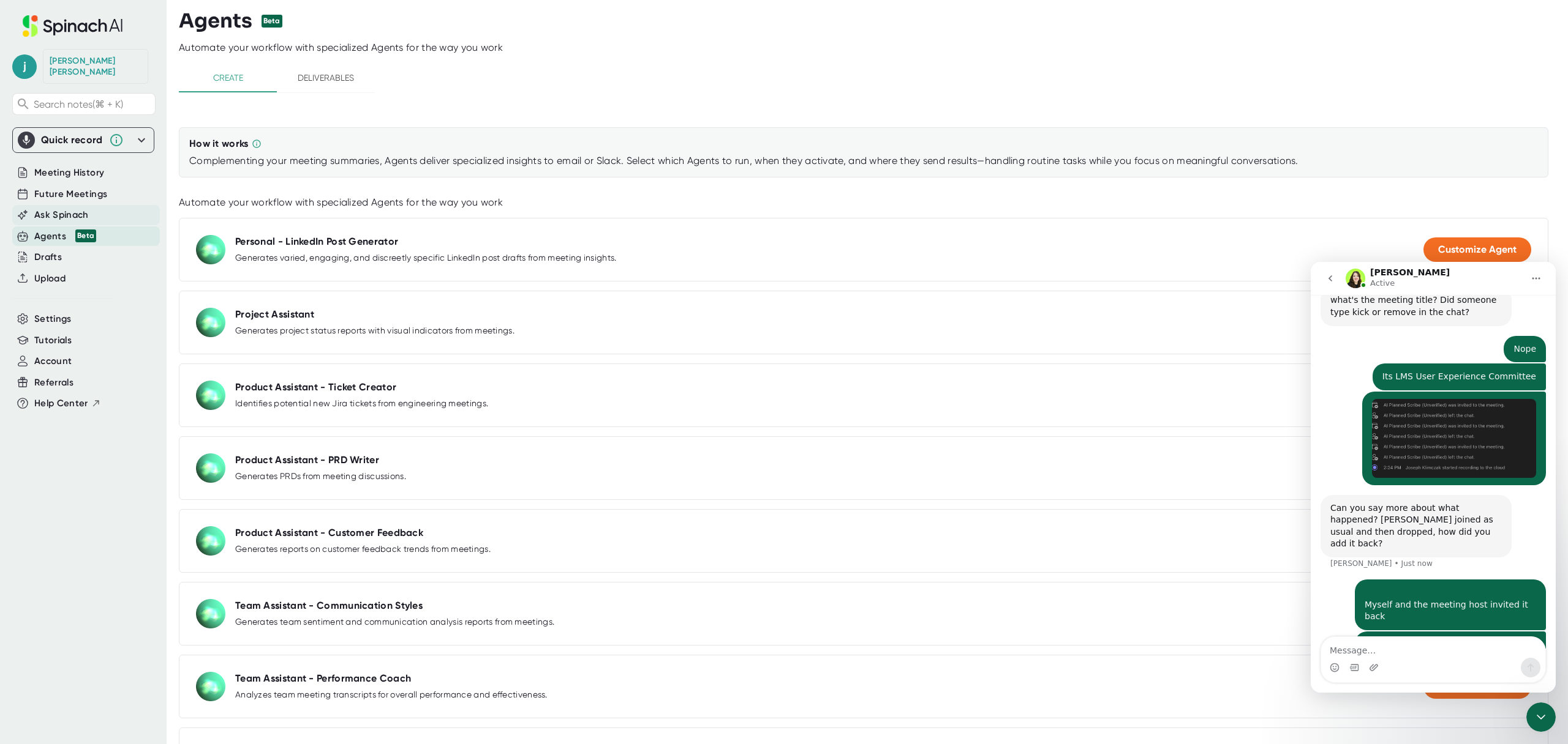
click at [67, 208] on span "Ask Spinach" at bounding box center [62, 215] width 55 height 14
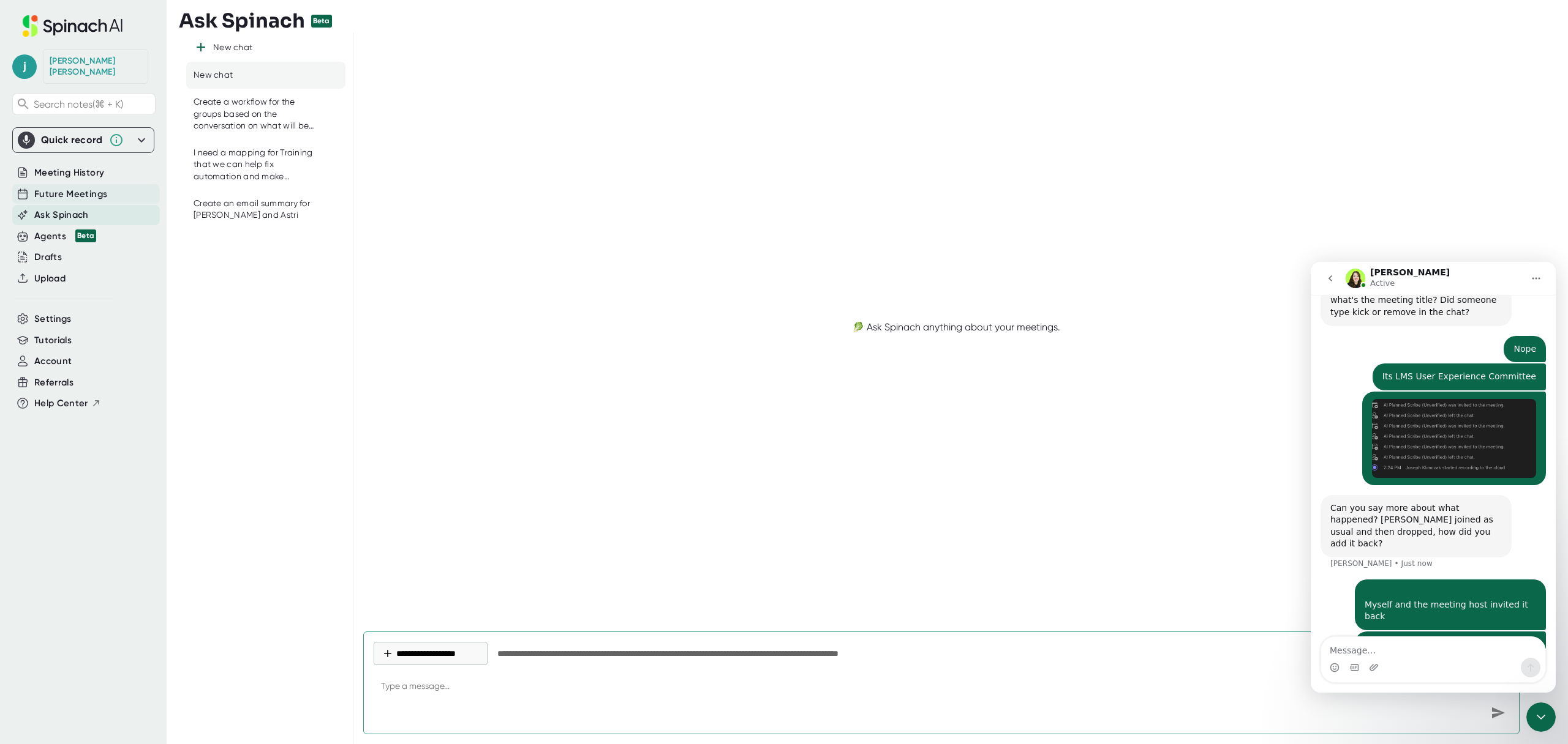
type textarea "x"
click at [82, 187] on span "Future Meetings" at bounding box center [70, 194] width 73 height 14
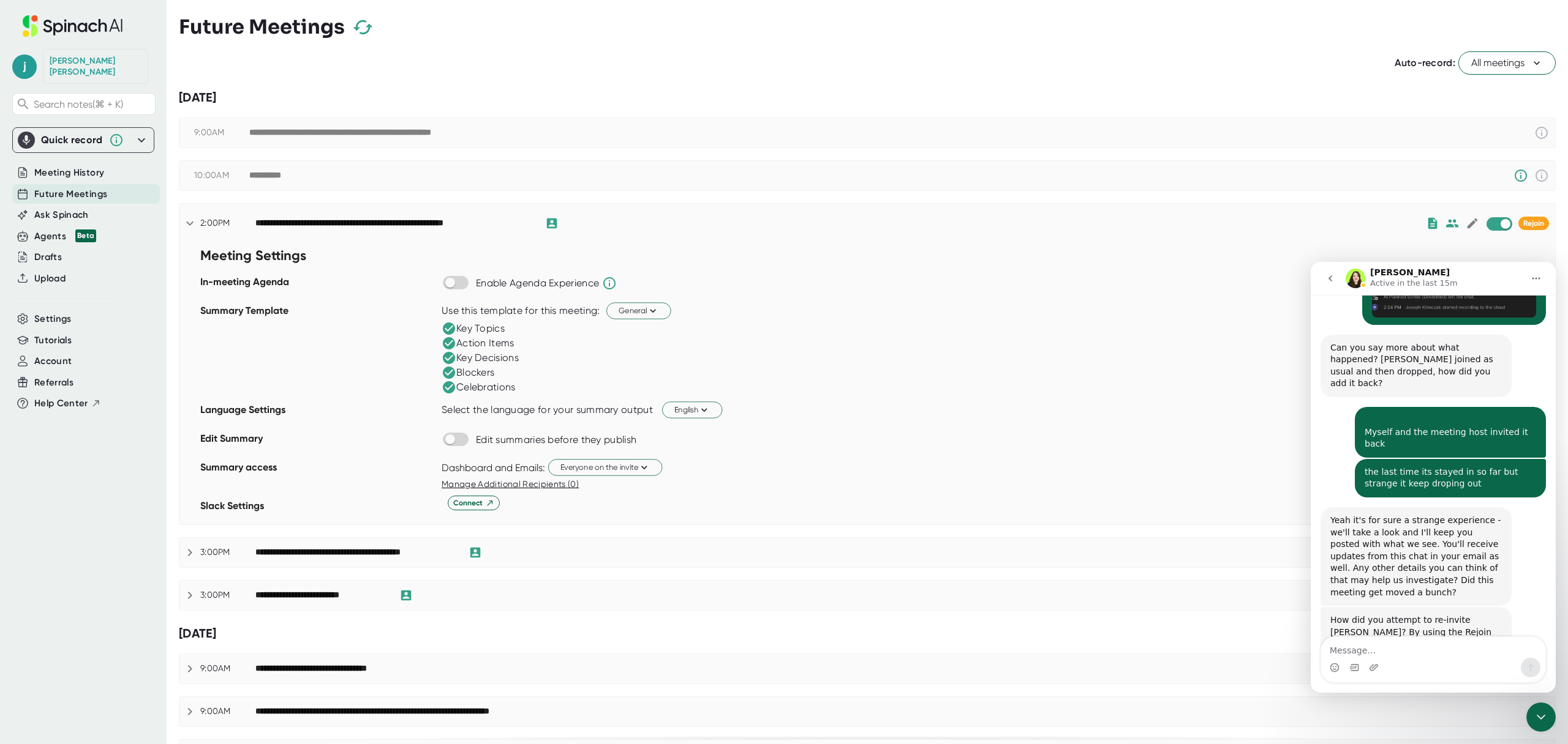
scroll to position [1093, 0]
